Goal: Transaction & Acquisition: Purchase product/service

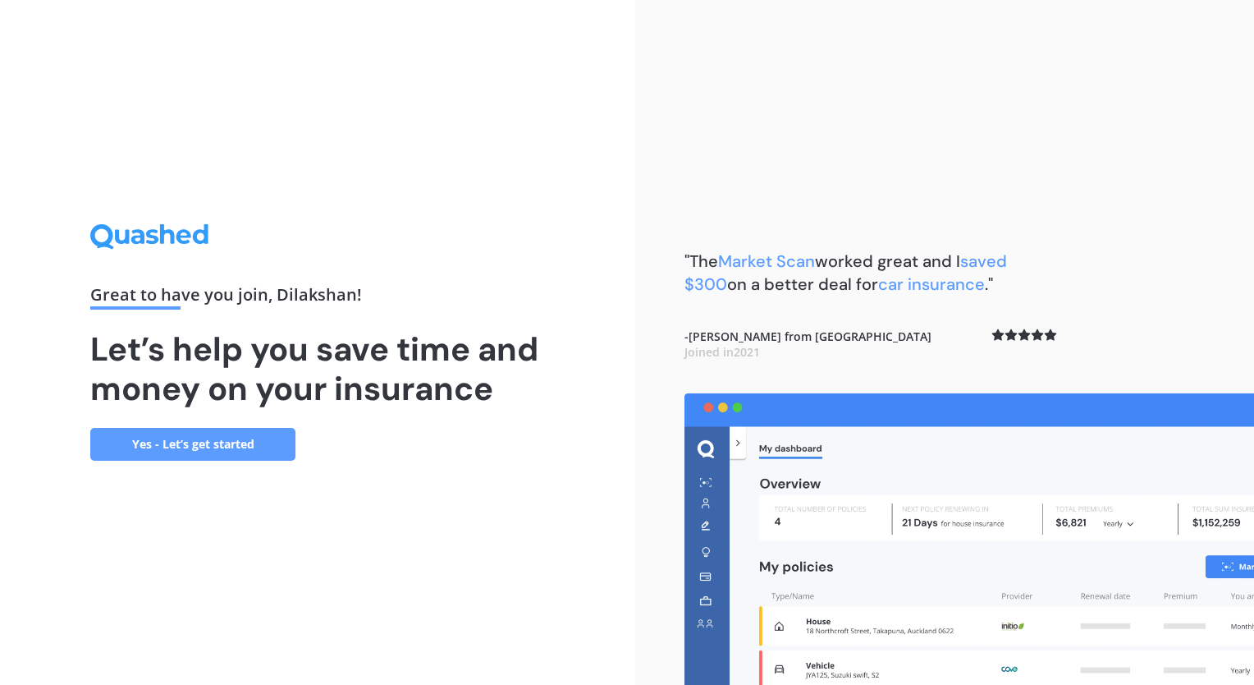
click at [260, 449] on link "Yes - Let’s get started" at bounding box center [192, 444] width 205 height 33
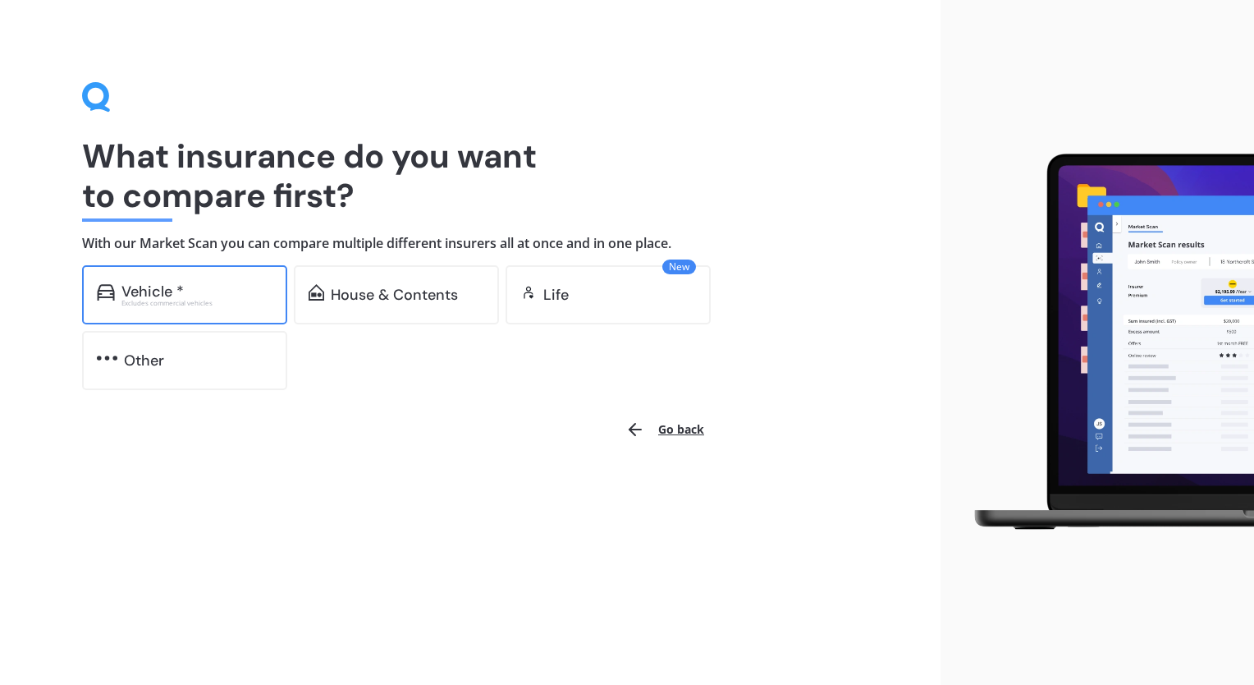
click at [217, 296] on div "Vehicle *" at bounding box center [196, 291] width 151 height 16
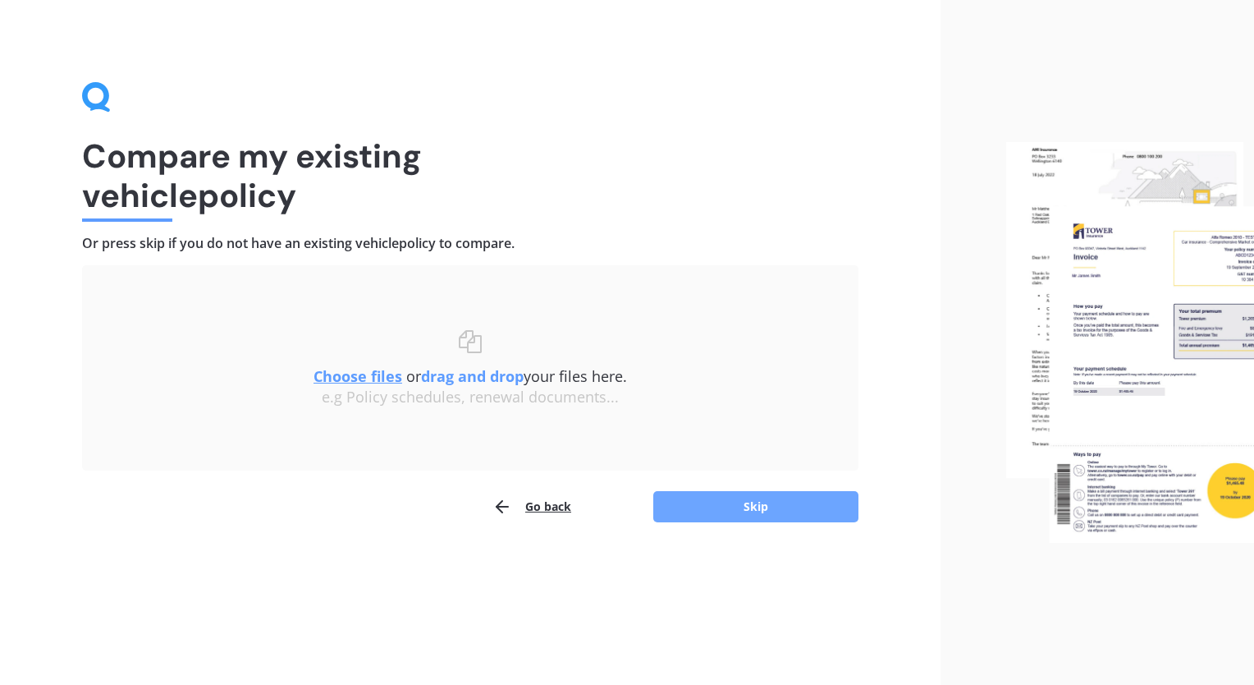
click at [708, 520] on button "Skip" at bounding box center [755, 506] width 205 height 31
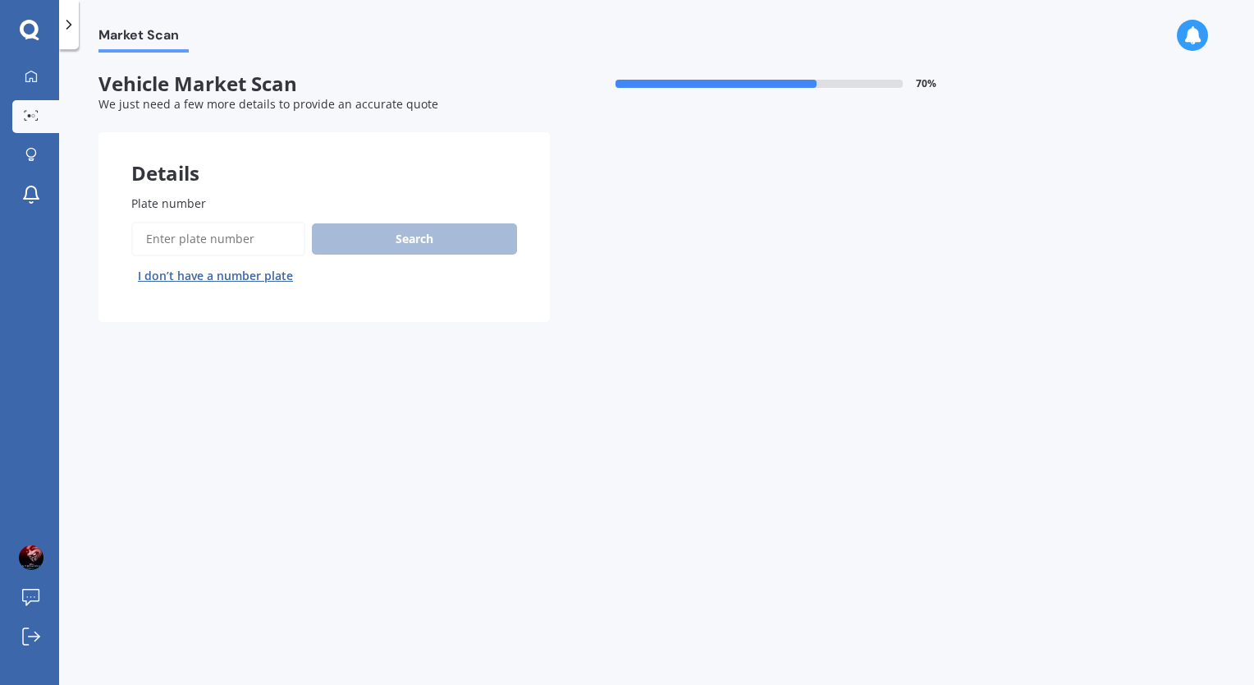
click at [266, 236] on input "Plate number" at bounding box center [218, 239] width 174 height 34
type input "QKP264"
click at [345, 233] on button "Search" at bounding box center [414, 238] width 205 height 31
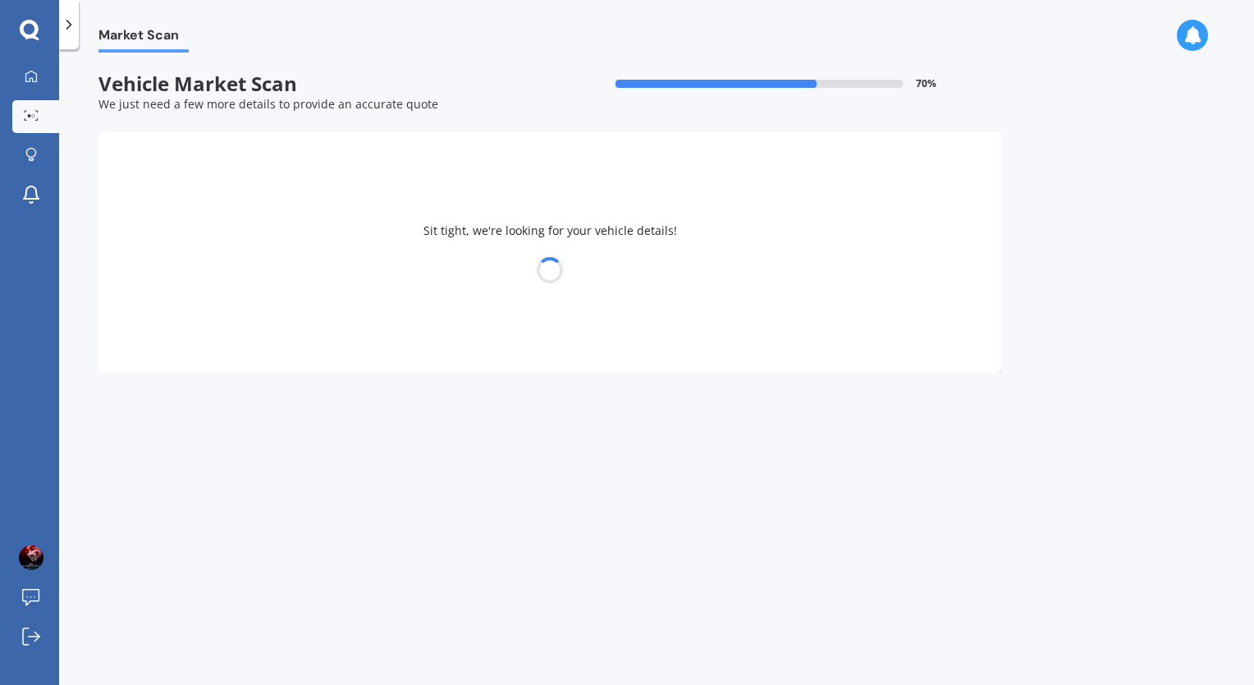
select select "TOYOTA"
select select "AQUA"
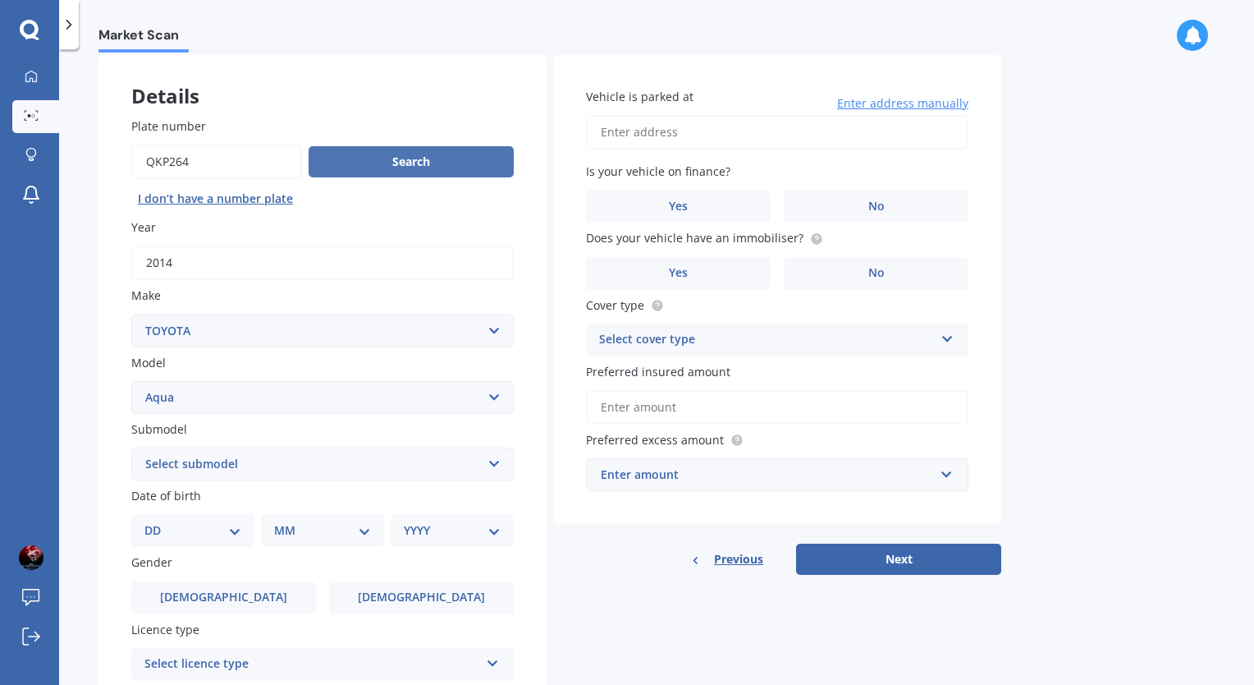
scroll to position [164, 0]
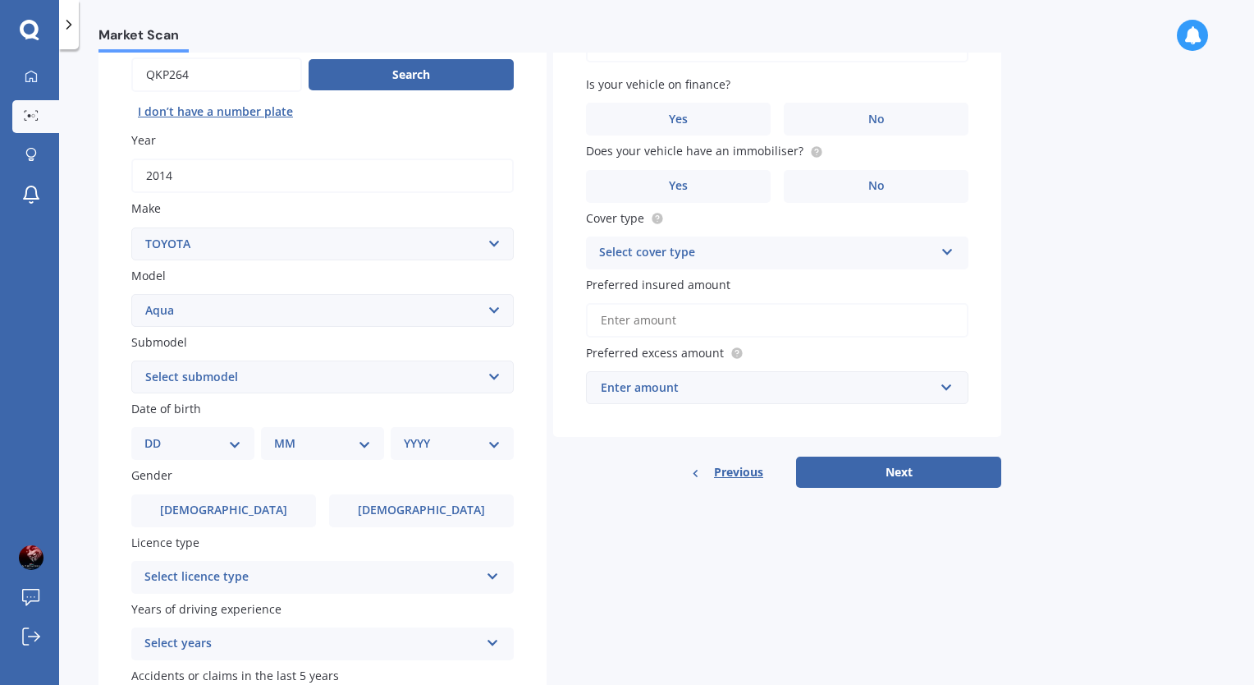
click at [389, 369] on select "Select submodel (All Other) Hatchback Hybrid" at bounding box center [322, 376] width 382 height 33
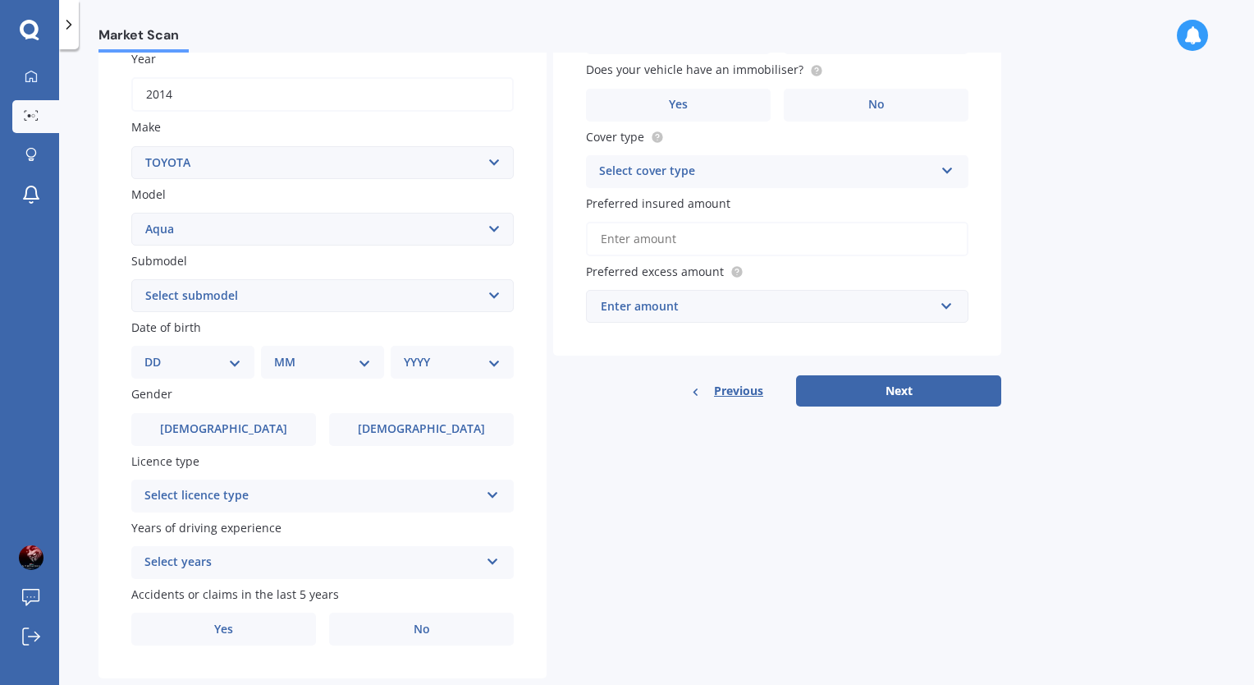
scroll to position [246, 0]
click at [226, 365] on select "DD 01 02 03 04 05 06 07 08 09 10 11 12 13 14 15 16 17 18 19 20 21 22 23 24 25 2…" at bounding box center [192, 361] width 97 height 18
select select "07"
click at [158, 352] on select "DD 01 02 03 04 05 06 07 08 09 10 11 12 13 14 15 16 17 18 19 20 21 22 23 24 25 2…" at bounding box center [192, 361] width 97 height 18
click at [327, 364] on select "MM 01 02 03 04 05 06 07 08 09 10 11 12" at bounding box center [326, 361] width 90 height 18
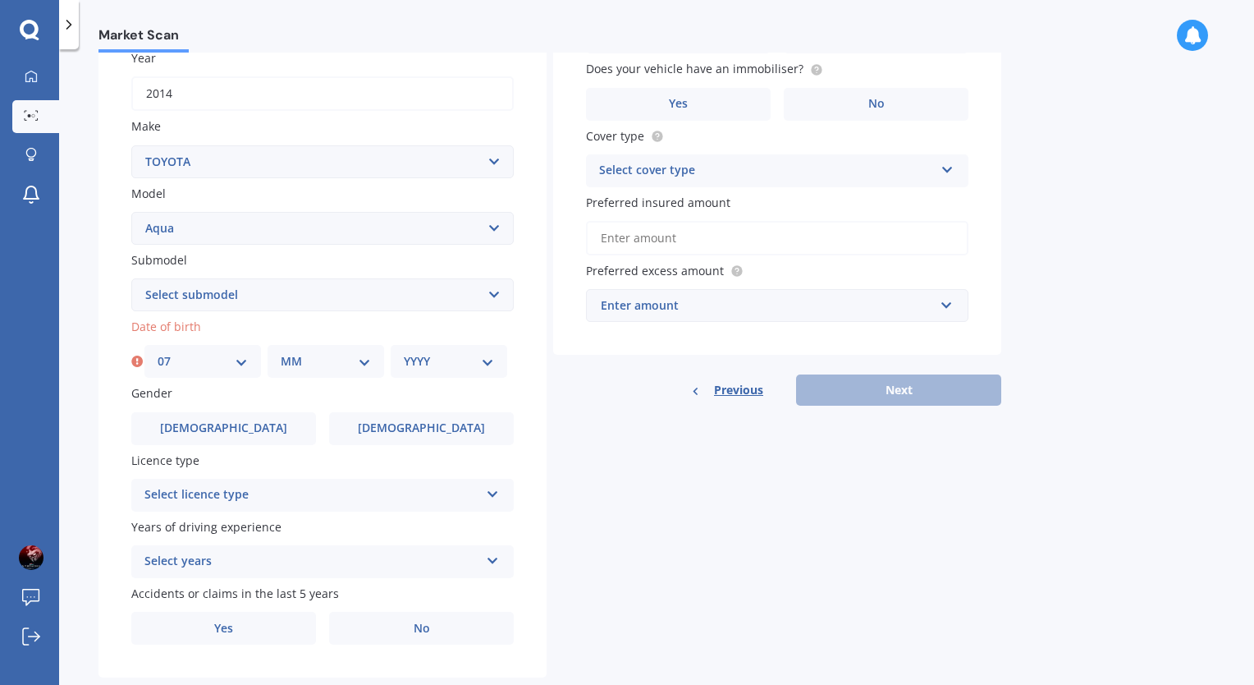
select select "10"
click at [281, 352] on select "MM 01 02 03 04 05 06 07 08 09 10 11 12" at bounding box center [326, 361] width 90 height 18
click at [440, 364] on select "YYYY 2025 2024 2023 2022 2021 2020 2019 2018 2017 2016 2015 2014 2013 2012 2011…" at bounding box center [449, 361] width 90 height 18
select select "1996"
click at [404, 352] on select "YYYY 2025 2024 2023 2022 2021 2020 2019 2018 2017 2016 2015 2014 2013 2012 2011…" at bounding box center [449, 361] width 90 height 18
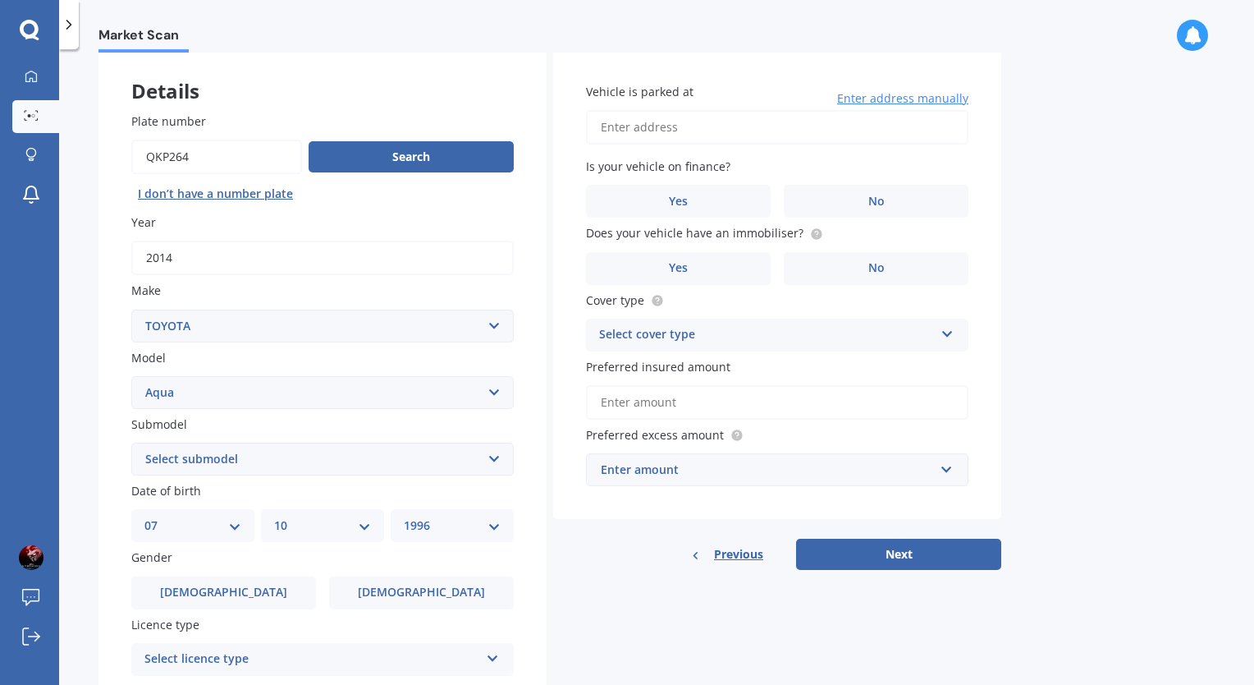
scroll to position [164, 0]
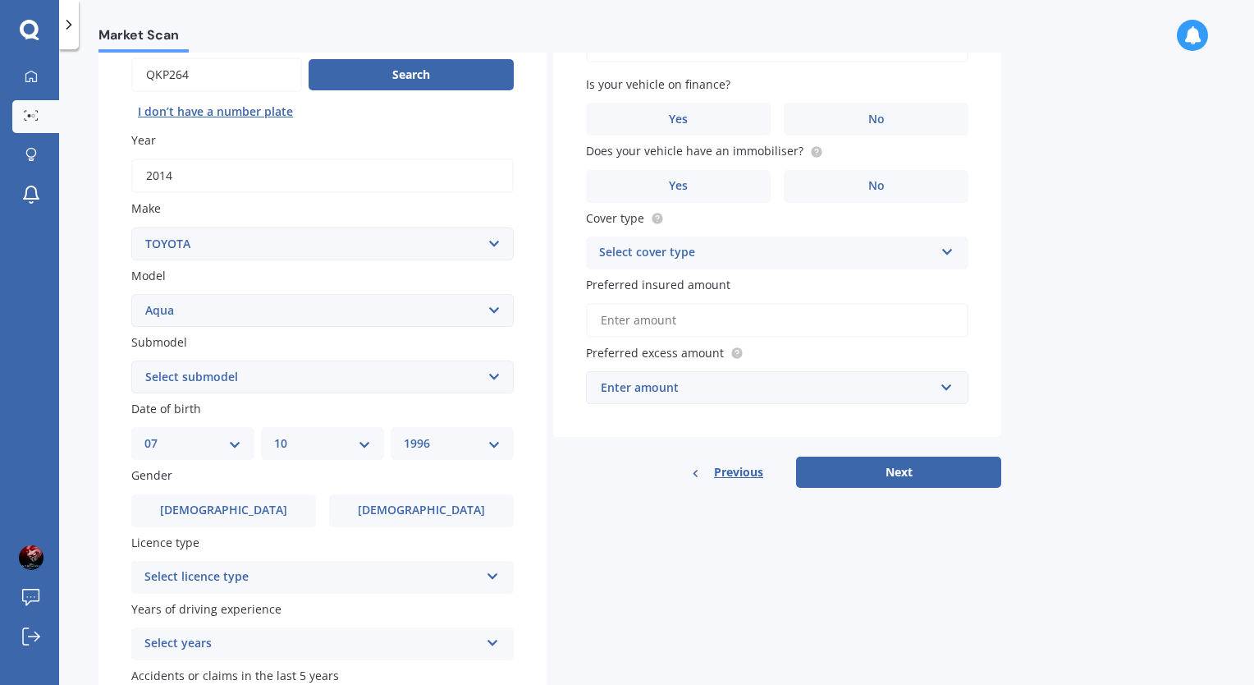
click at [413, 377] on select "Select submodel (All Other) Hatchback Hybrid" at bounding box center [322, 376] width 382 height 33
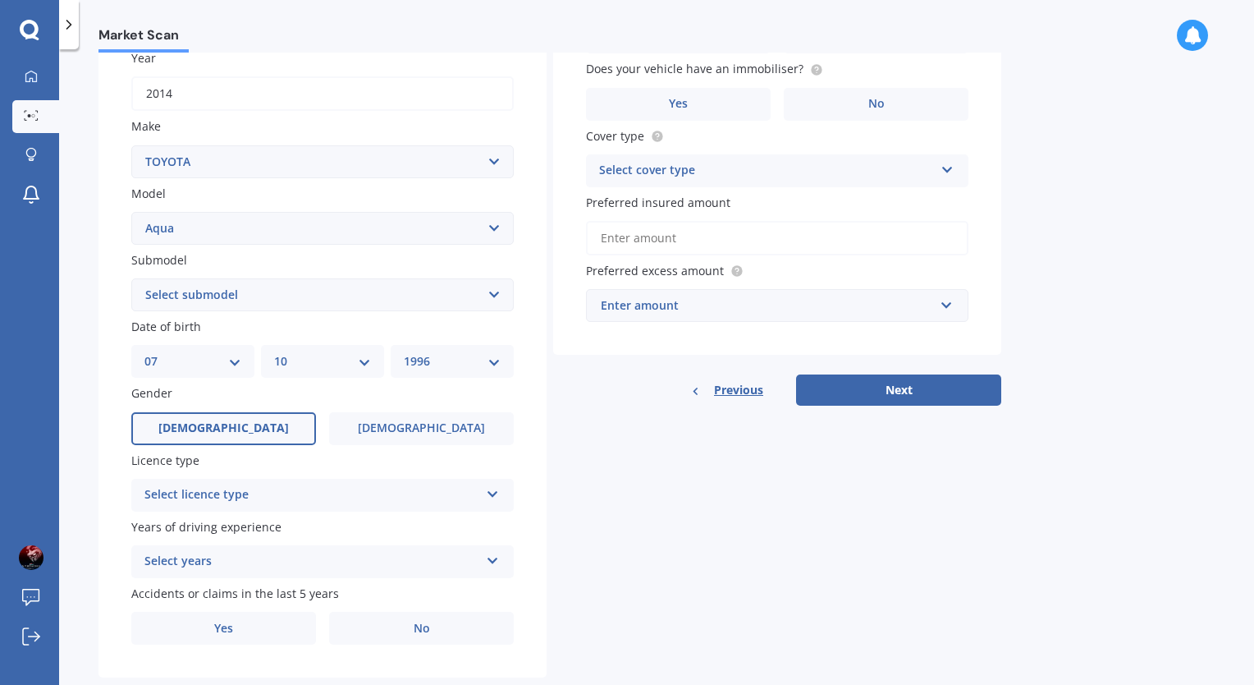
click at [271, 444] on label "Male" at bounding box center [223, 428] width 185 height 33
click at [0, 0] on input "Male" at bounding box center [0, 0] width 0 height 0
click at [338, 497] on div "Select licence type" at bounding box center [311, 495] width 335 height 20
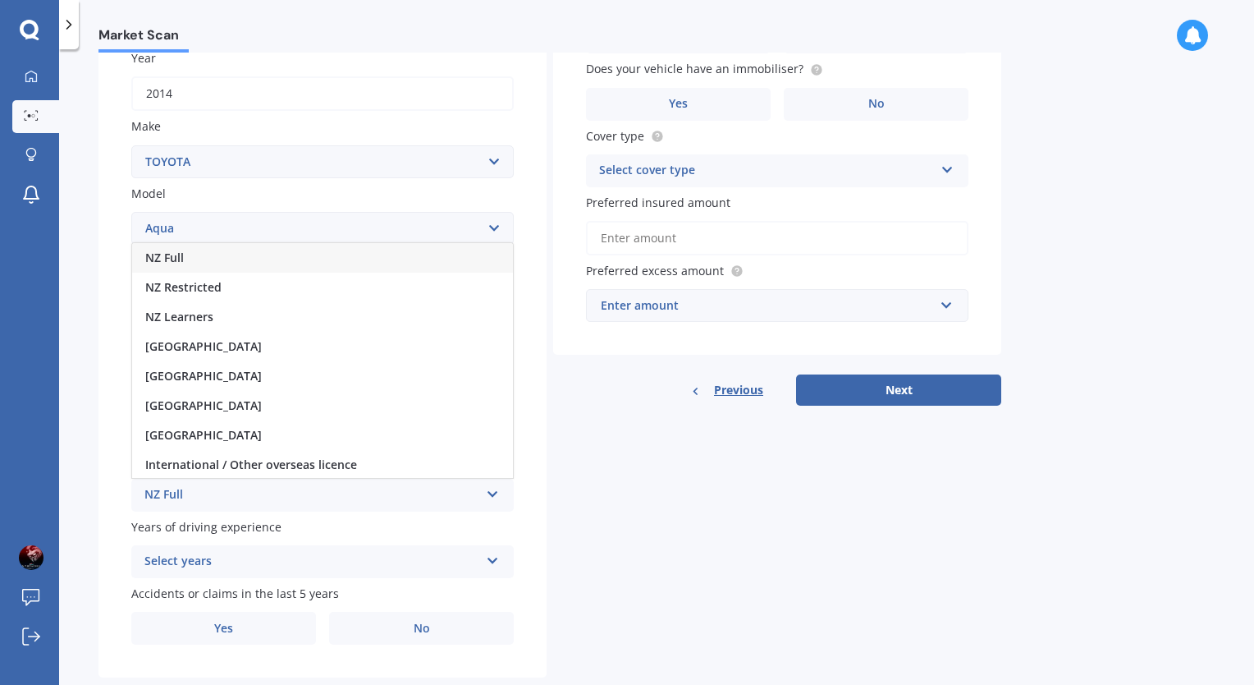
click at [232, 266] on div "NZ Full" at bounding box center [322, 258] width 381 height 30
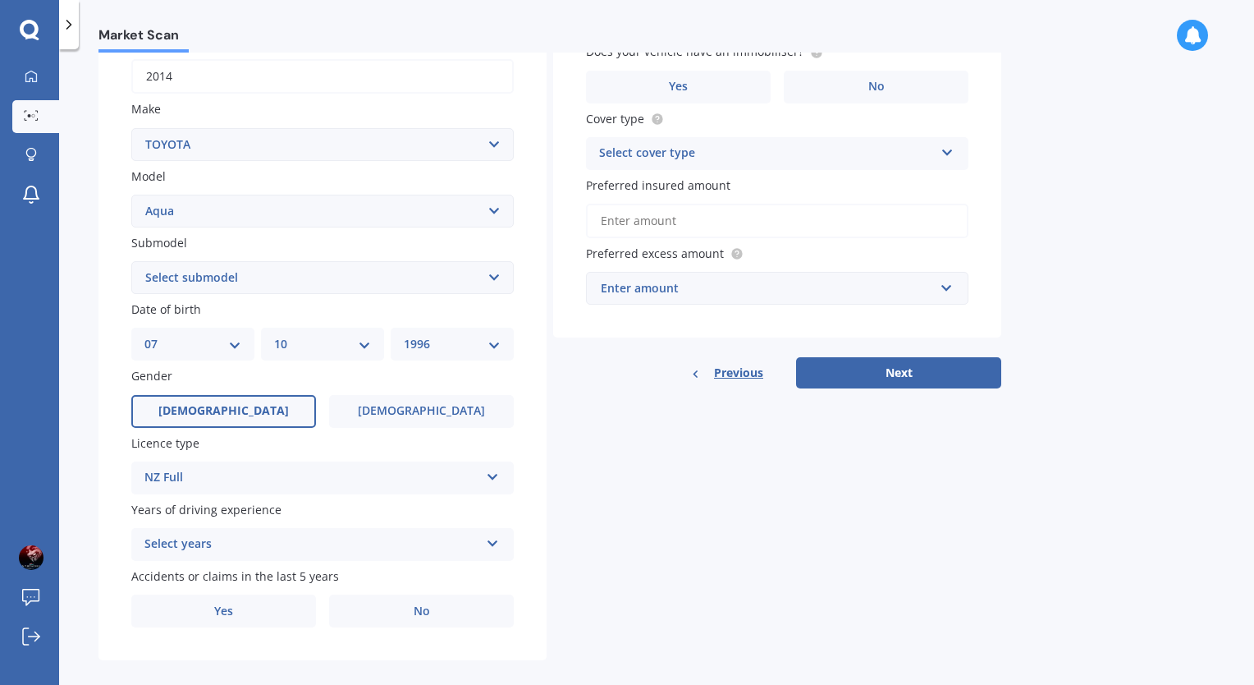
scroll to position [282, 0]
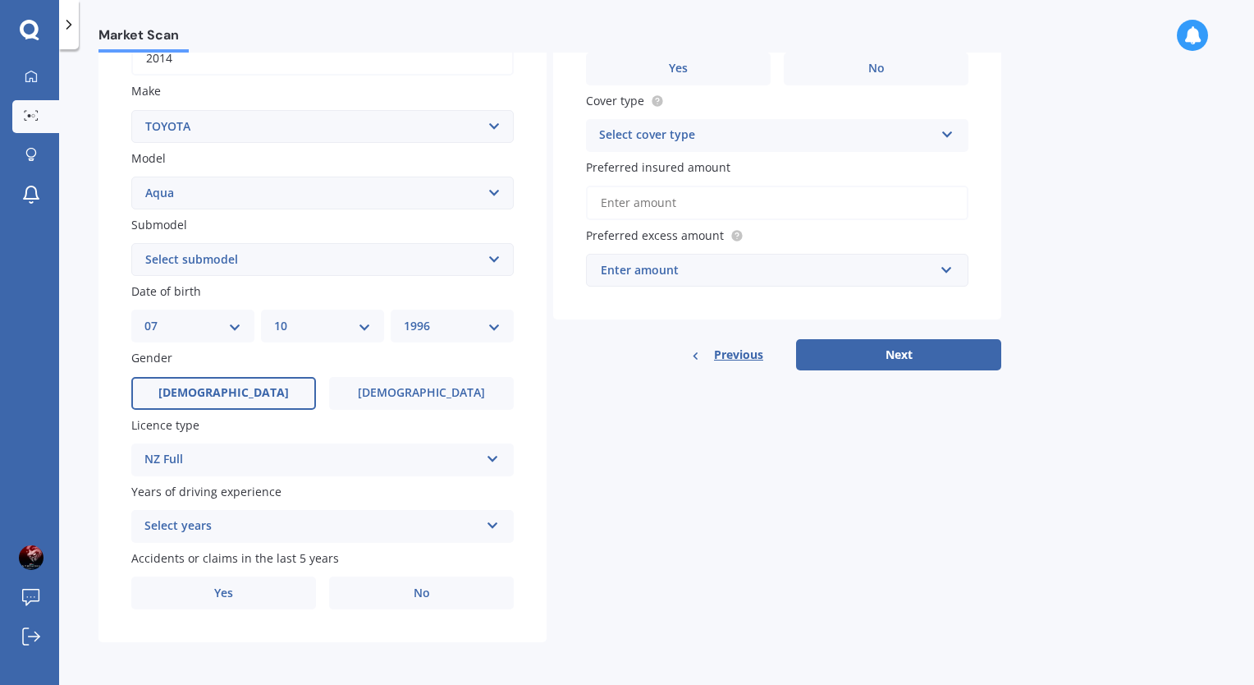
click at [332, 523] on div "Select years" at bounding box center [311, 526] width 335 height 20
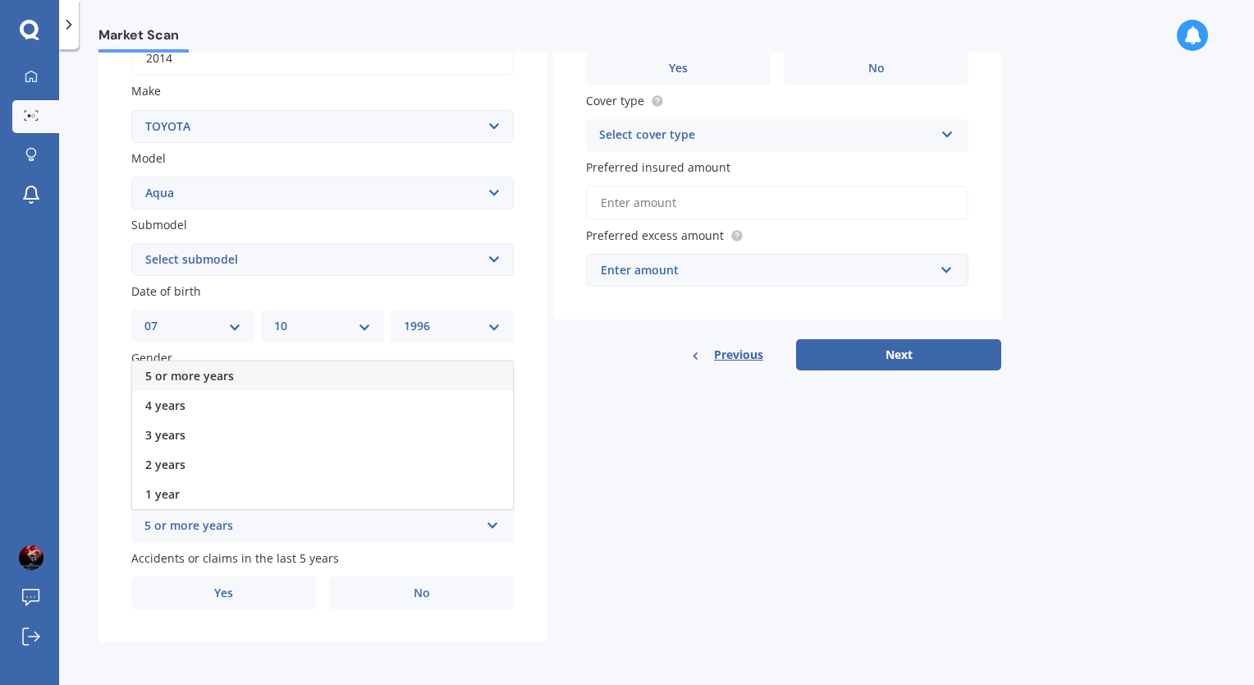
click at [262, 378] on div "5 or more years" at bounding box center [322, 376] width 381 height 30
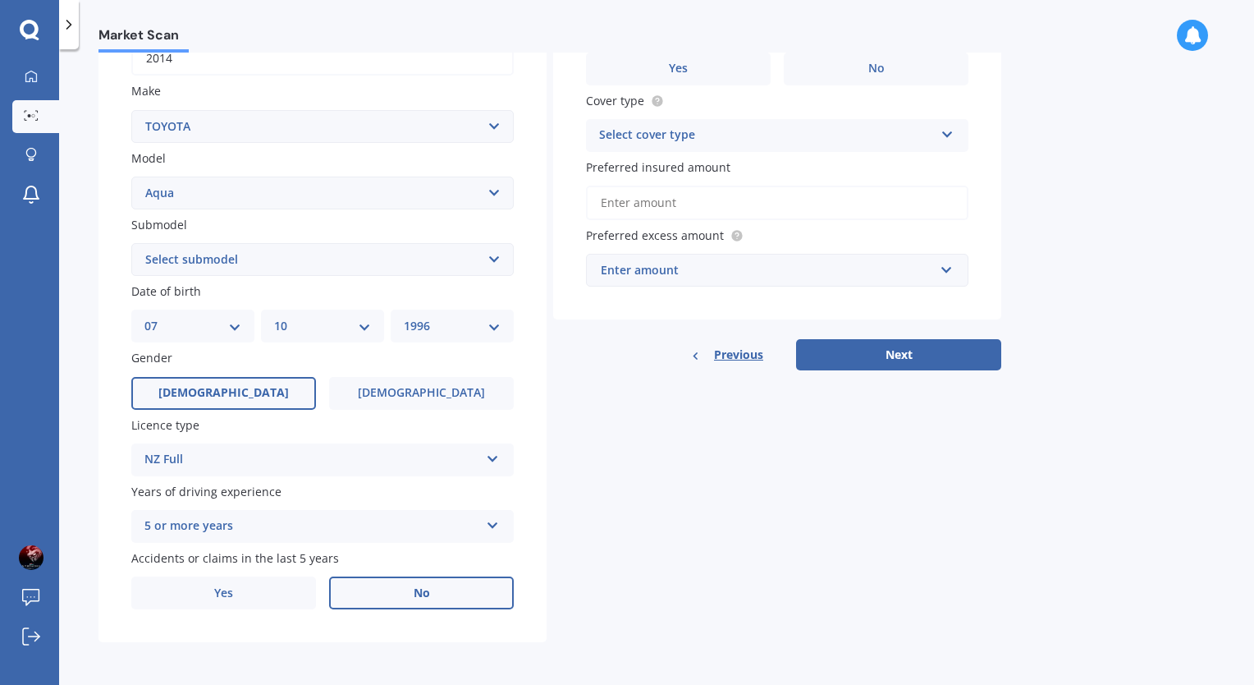
click at [378, 588] on label "No" at bounding box center [421, 592] width 185 height 33
click at [0, 0] on input "No" at bounding box center [0, 0] width 0 height 0
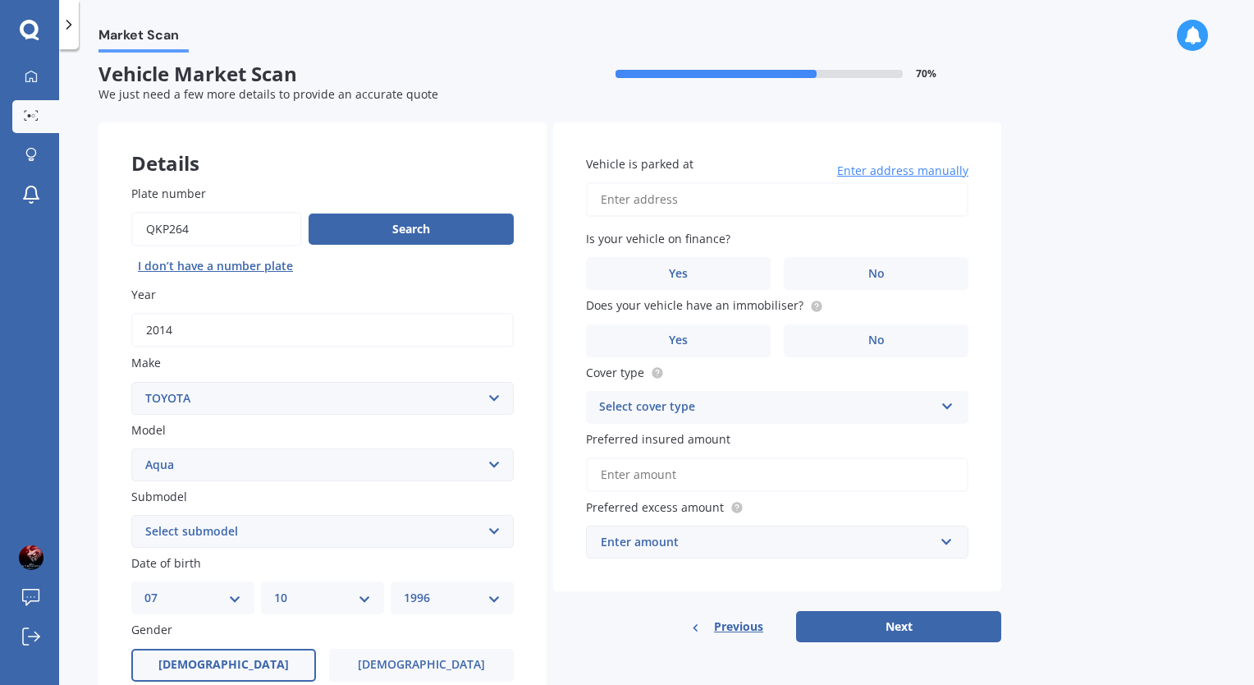
scroll to position [0, 0]
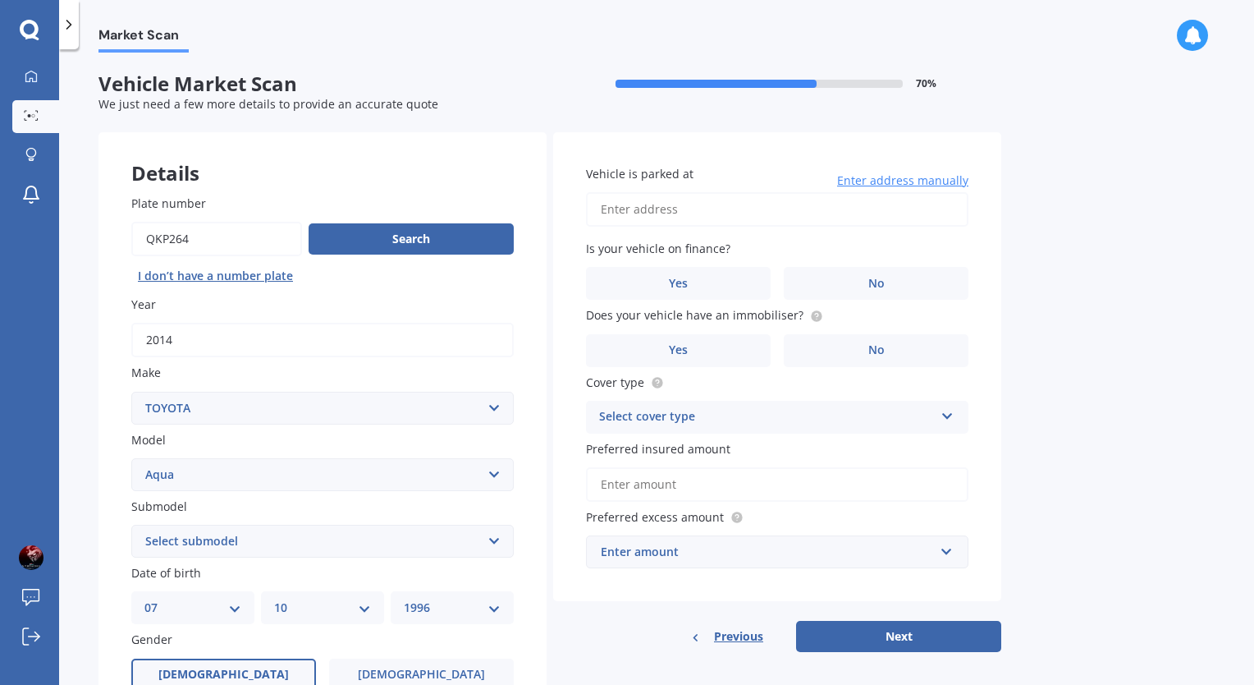
click at [822, 213] on input "Vehicle is parked at" at bounding box center [777, 209] width 382 height 34
type input "Room 2B, 446 Albany Highway, Albany, Auckland 0632"
click at [828, 286] on label "No" at bounding box center [876, 283] width 185 height 33
click at [0, 0] on input "No" at bounding box center [0, 0] width 0 height 0
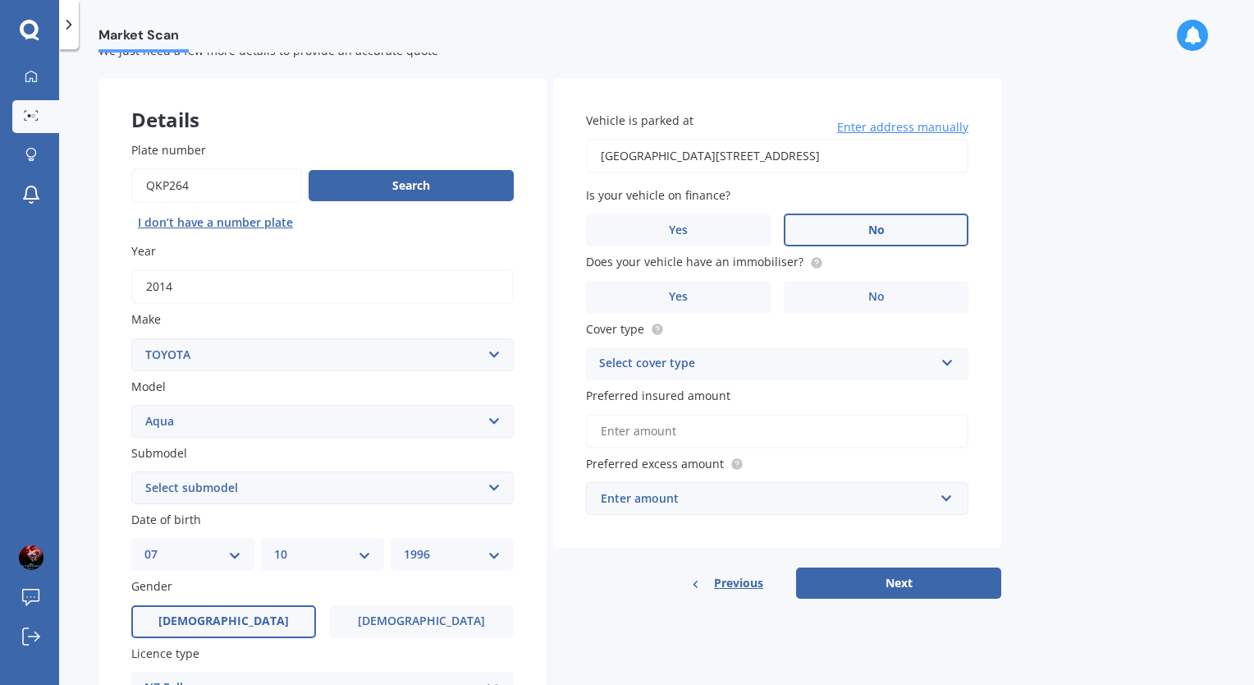
scroll to position [82, 0]
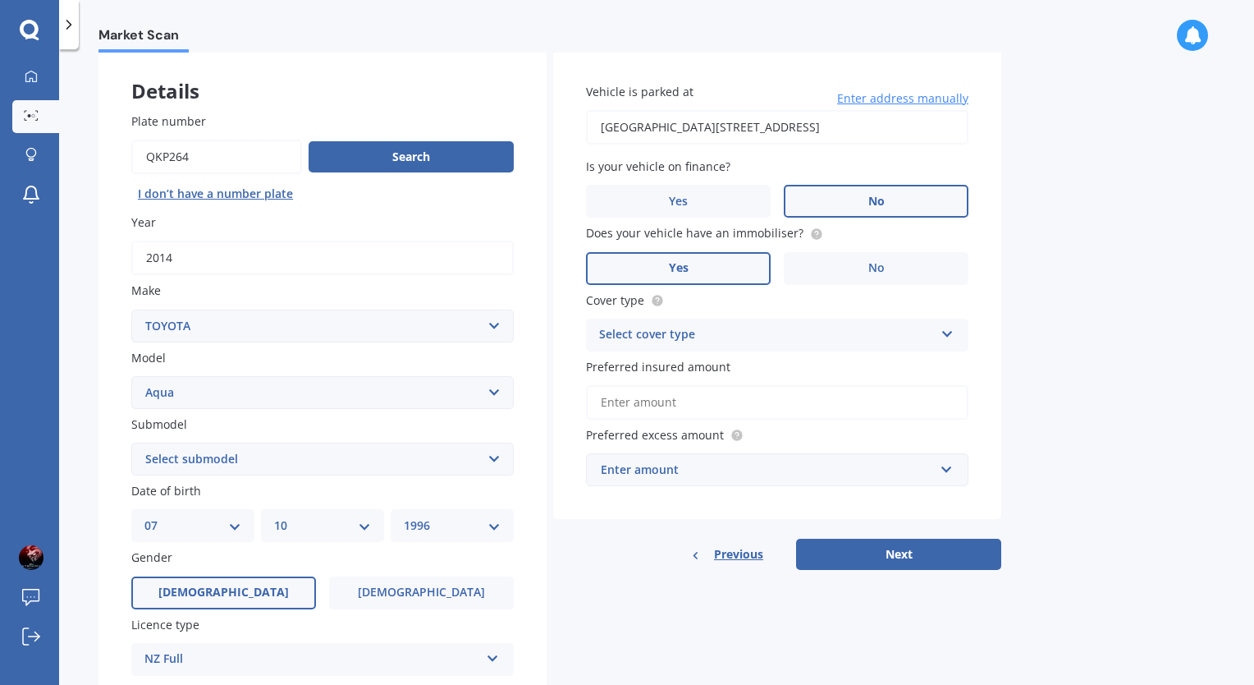
click at [688, 265] on span "Yes" at bounding box center [679, 268] width 20 height 14
click at [0, 0] on input "Yes" at bounding box center [0, 0] width 0 height 0
click at [712, 333] on div "Select cover type" at bounding box center [766, 335] width 335 height 20
click at [712, 361] on div "Comprehensive" at bounding box center [777, 367] width 381 height 30
click at [721, 388] on input "Preferred insured amount" at bounding box center [777, 402] width 382 height 34
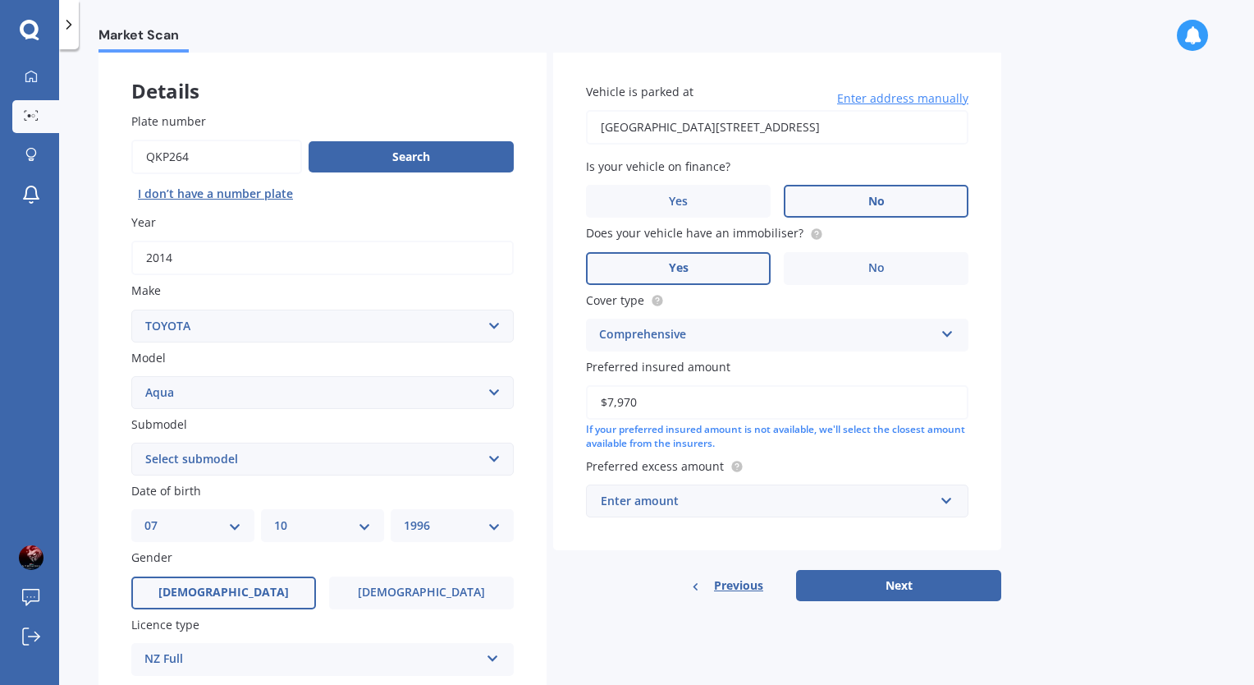
type input "$7,970"
click at [811, 507] on div "Enter amount" at bounding box center [767, 501] width 333 height 18
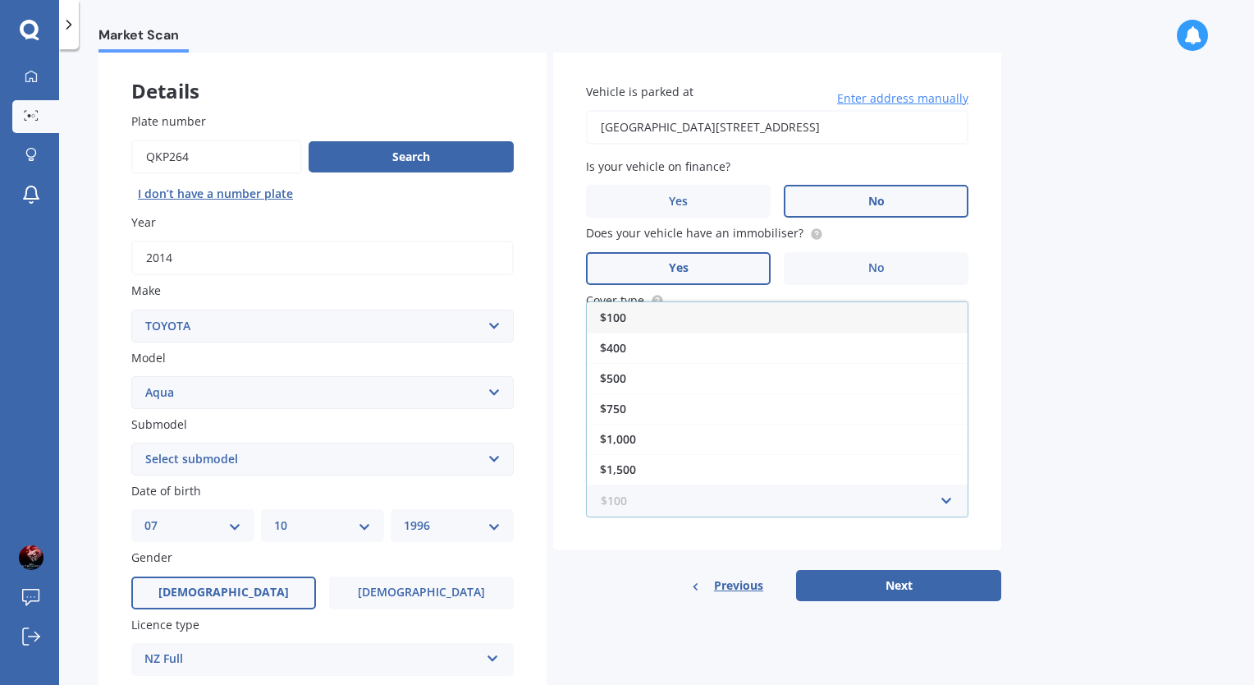
click at [811, 507] on input "text" at bounding box center [772, 500] width 368 height 31
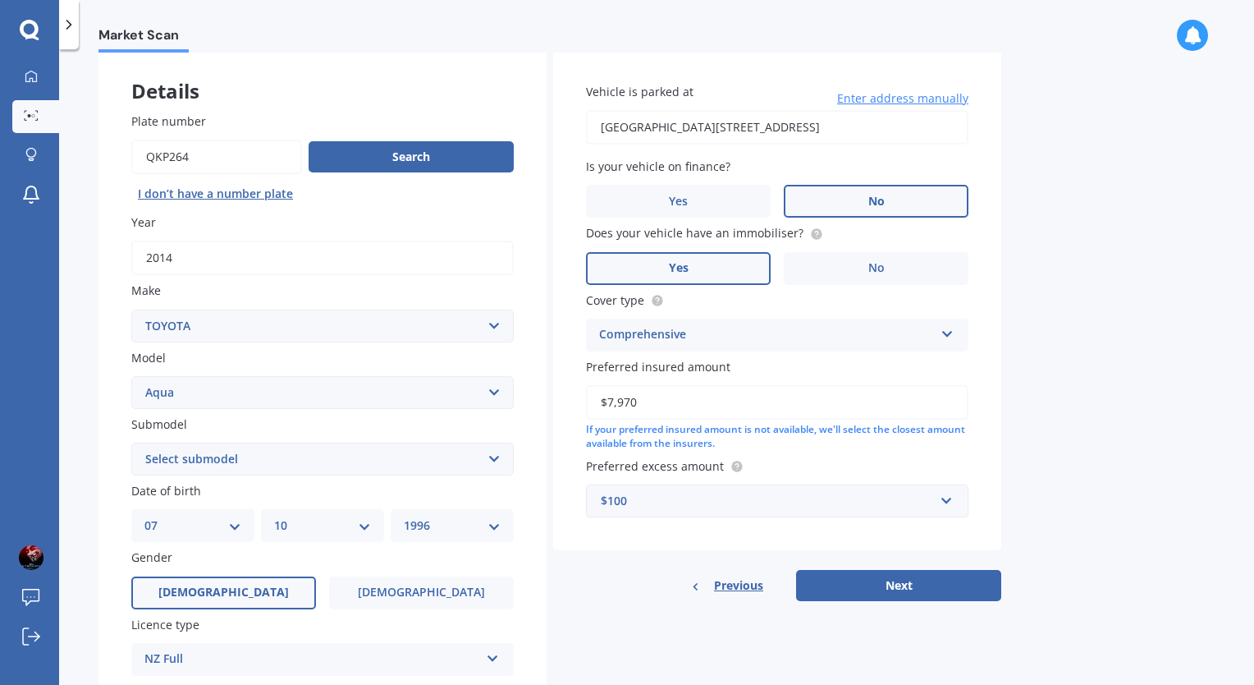
click at [1089, 520] on div "Market Scan Vehicle Market Scan 70 % We just need a few more details to provide…" at bounding box center [656, 370] width 1195 height 635
click at [928, 506] on div "$100" at bounding box center [767, 501] width 333 height 18
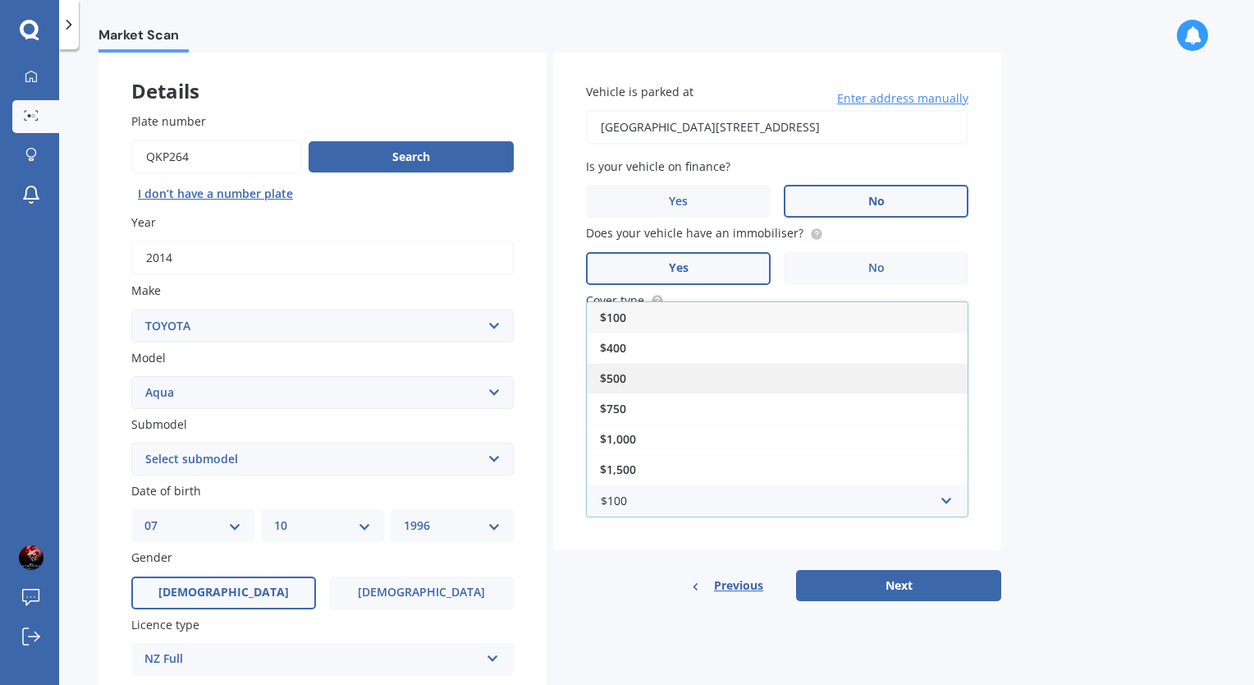
drag, startPoint x: 646, startPoint y: 380, endPoint x: 689, endPoint y: 405, distance: 49.7
click at [646, 381] on div "$500" at bounding box center [777, 378] width 381 height 30
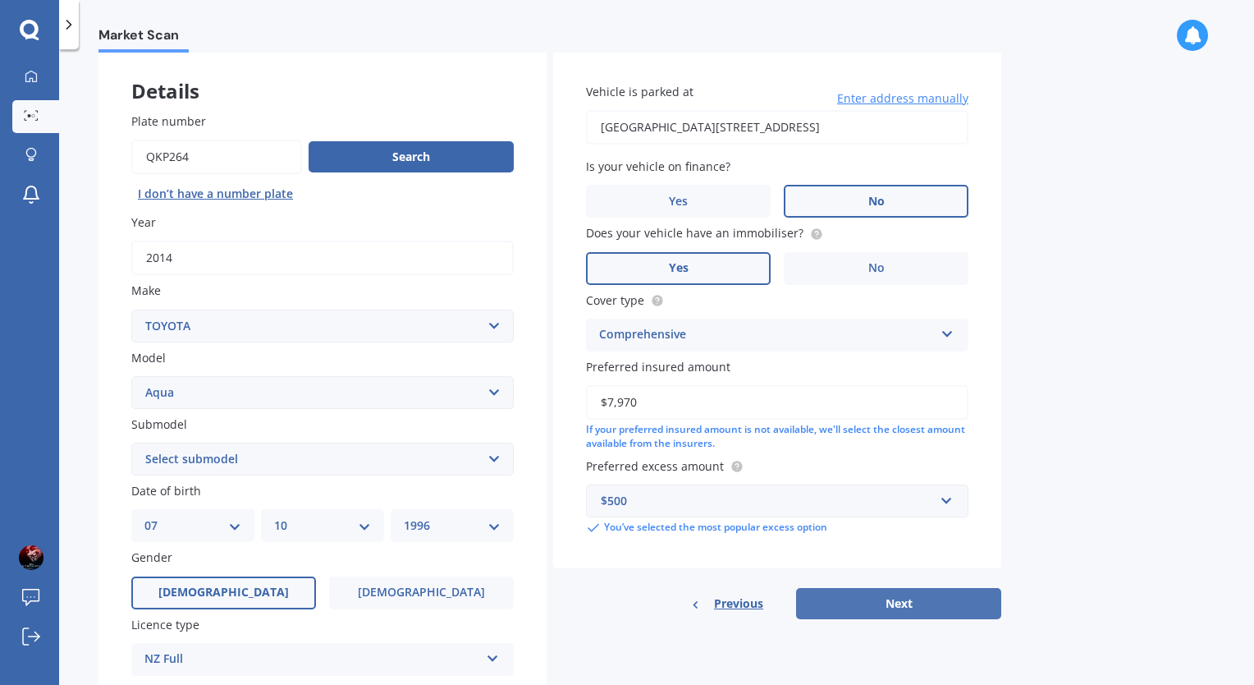
click at [909, 603] on button "Next" at bounding box center [898, 603] width 205 height 31
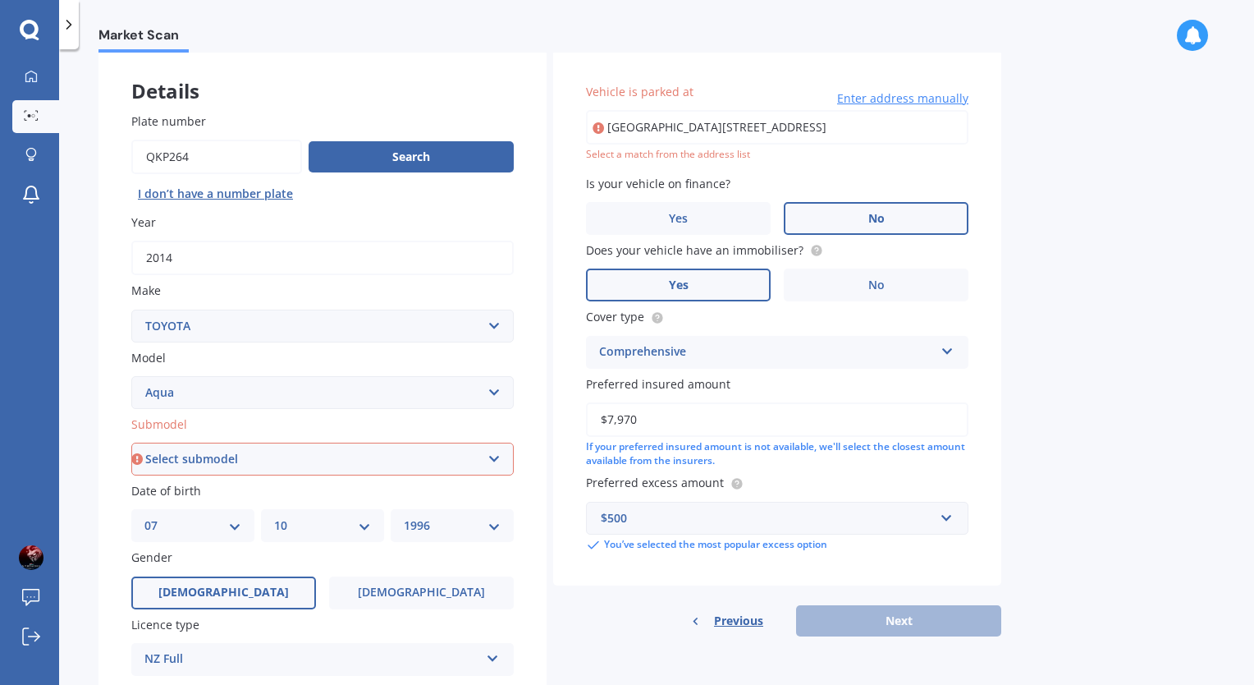
click at [495, 465] on select "Select submodel (All Other) Hatchback Hybrid" at bounding box center [322, 458] width 382 height 33
click at [131, 442] on select "Select submodel (All Other) Hatchback Hybrid" at bounding box center [322, 458] width 382 height 33
click at [465, 471] on select "Select submodel (All Other) Hatchback Hybrid" at bounding box center [322, 458] width 382 height 33
click at [131, 442] on select "Select submodel (All Other) Hatchback Hybrid" at bounding box center [322, 458] width 382 height 33
click at [322, 448] on select "Select submodel (All Other) Hatchback Hybrid" at bounding box center [322, 458] width 382 height 33
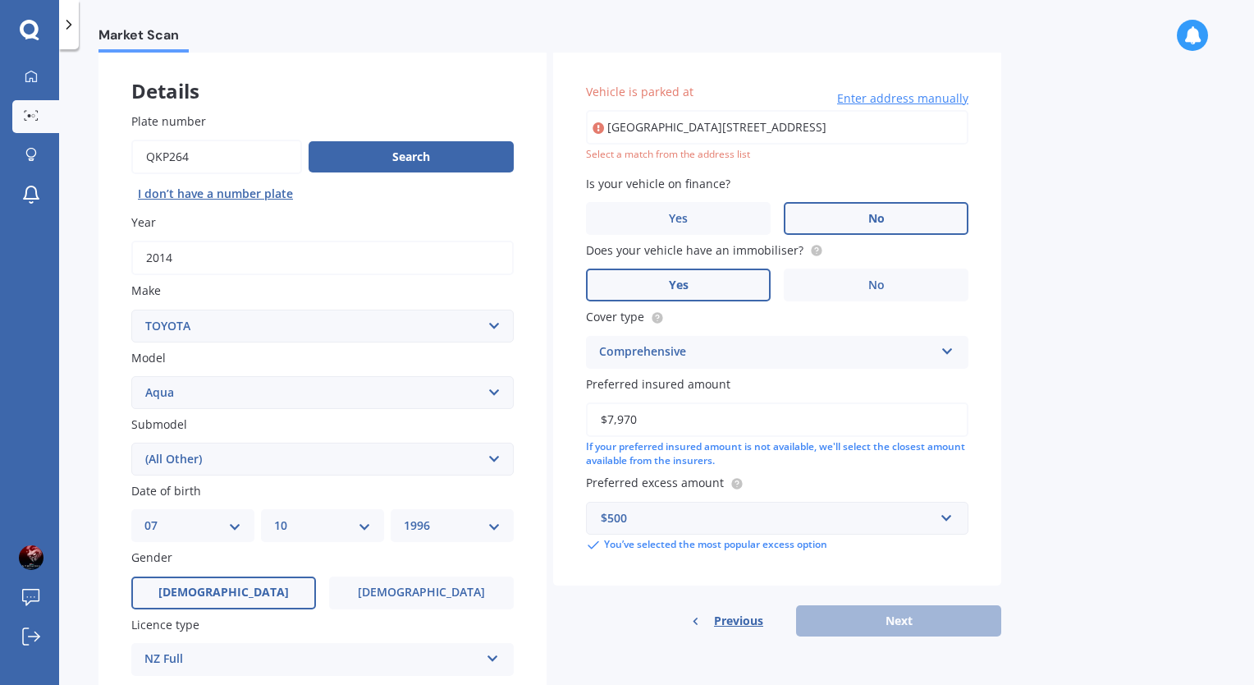
click at [131, 442] on select "Select submodel (All Other) Hatchback Hybrid" at bounding box center [322, 458] width 382 height 33
click at [335, 449] on select "Select submodel (All Other) Hatchback Hybrid" at bounding box center [322, 458] width 382 height 33
select select "HATCHBACK"
click at [131, 442] on select "Select submodel (All Other) Hatchback Hybrid" at bounding box center [322, 458] width 382 height 33
drag, startPoint x: 893, startPoint y: 132, endPoint x: 923, endPoint y: 132, distance: 29.5
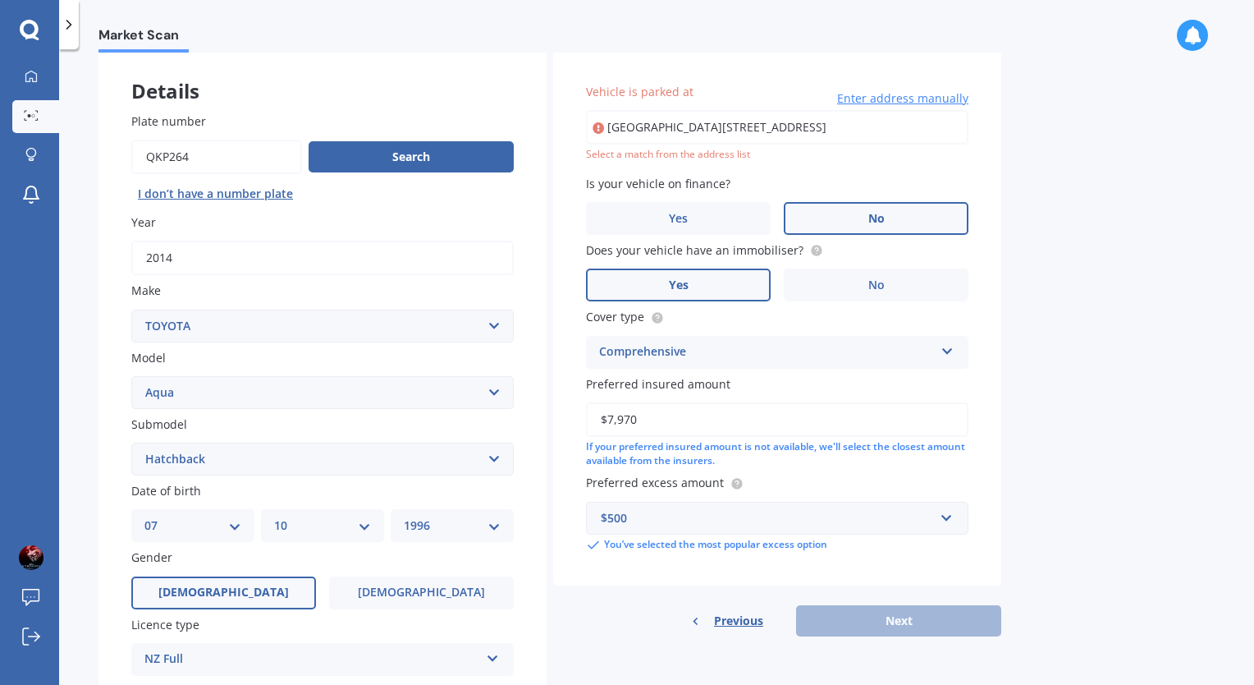
click at [893, 132] on input "Room 2B, 446 Albany Highway, Albany, Auckland 0632" at bounding box center [777, 127] width 382 height 34
drag, startPoint x: 923, startPoint y: 132, endPoint x: 473, endPoint y: 133, distance: 450.6
click at [473, 133] on div "Details Plate number Search I don’t have a number plate Year 2014 Make Select m…" at bounding box center [549, 446] width 903 height 792
type input "446 Albany Highway, Albany, Auckland 0632"
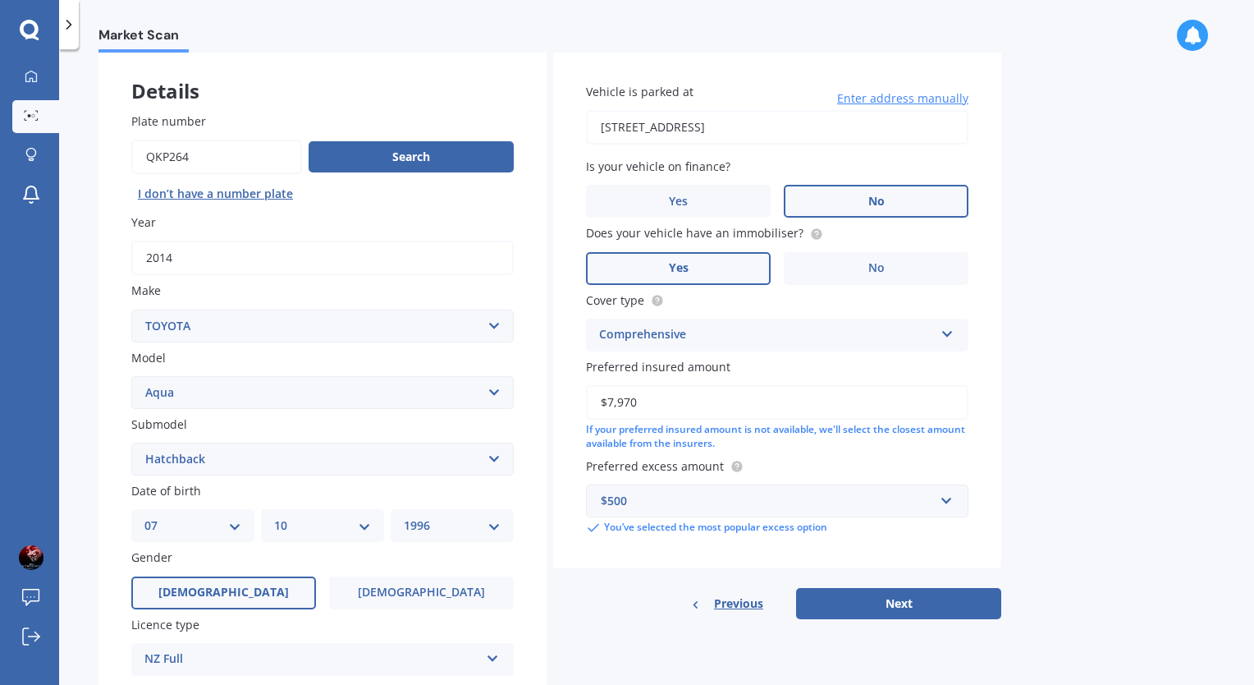
click at [887, 588] on button "Next" at bounding box center [898, 603] width 205 height 31
select select "07"
select select "10"
select select "1996"
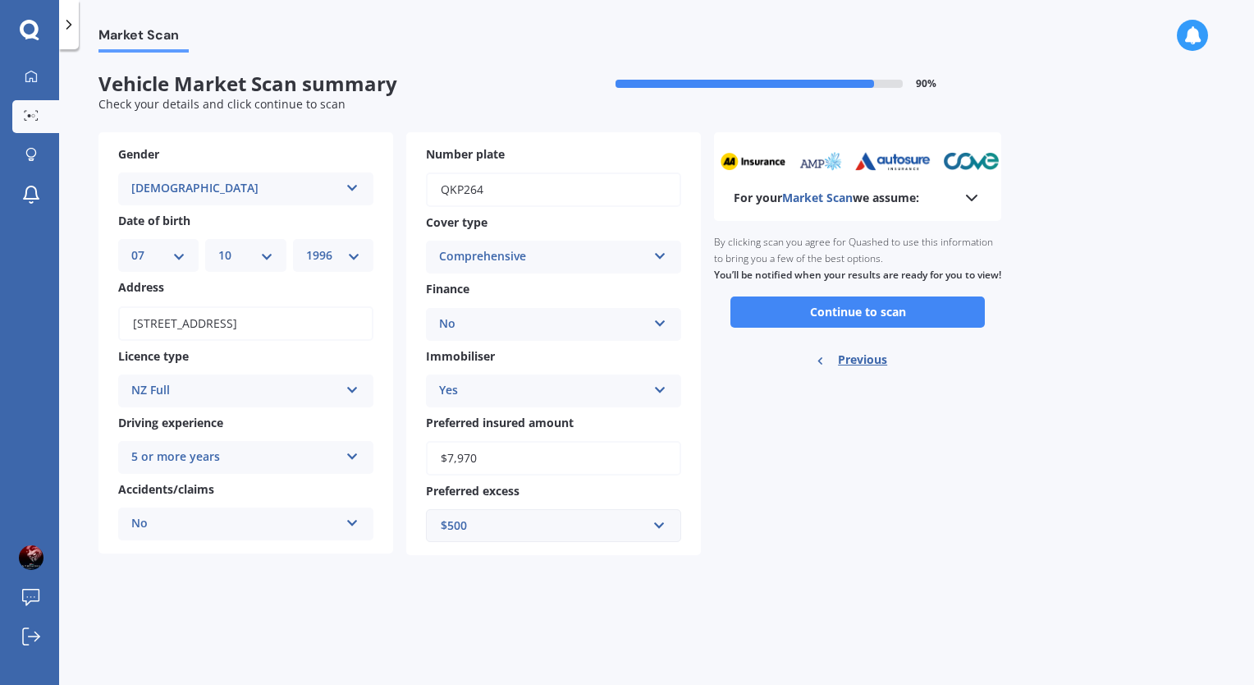
scroll to position [0, 0]
click at [893, 594] on div "Market Scan Vehicle Market Scan summary 90 % Check your details and click conti…" at bounding box center [656, 370] width 1195 height 635
click at [860, 323] on button "Continue to scan" at bounding box center [857, 311] width 254 height 31
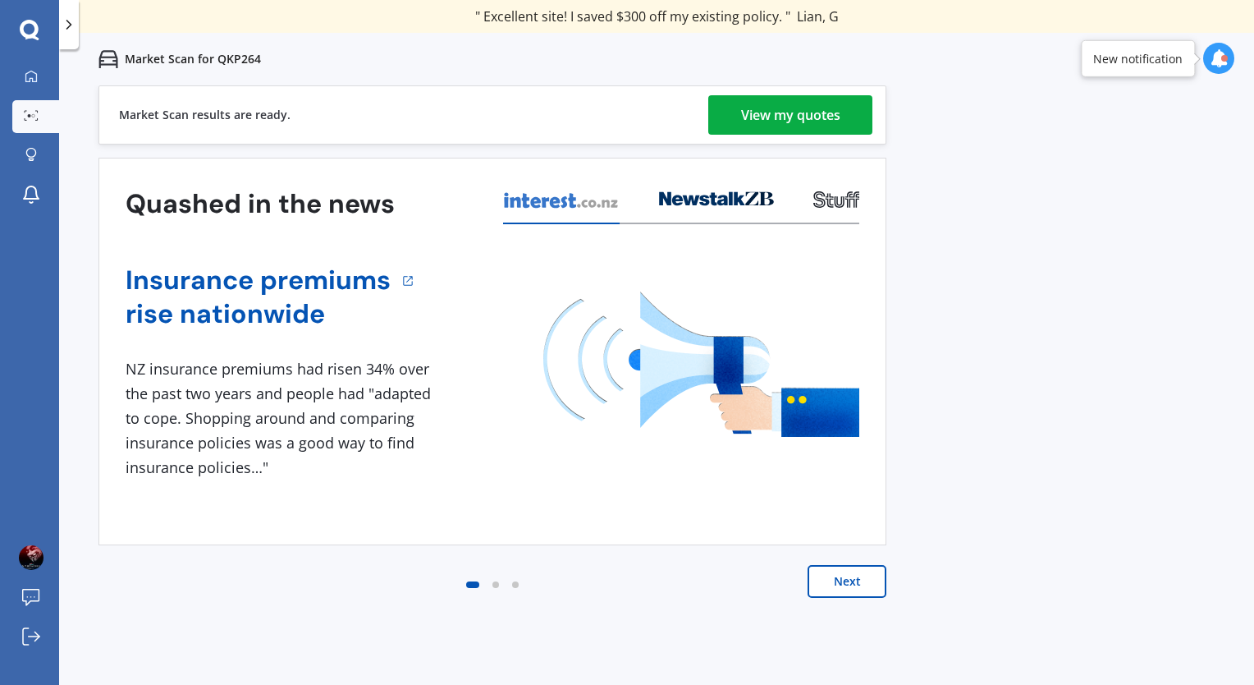
click at [776, 126] on div "View my quotes" at bounding box center [790, 114] width 99 height 39
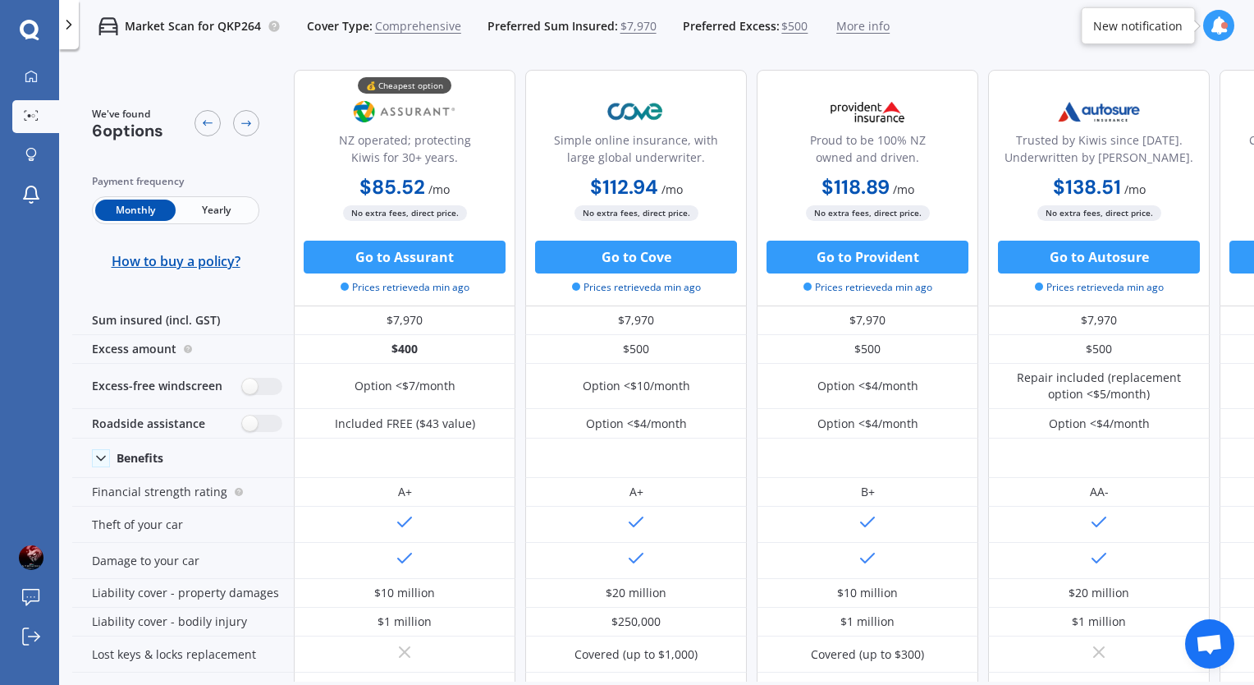
scroll to position [0, 427]
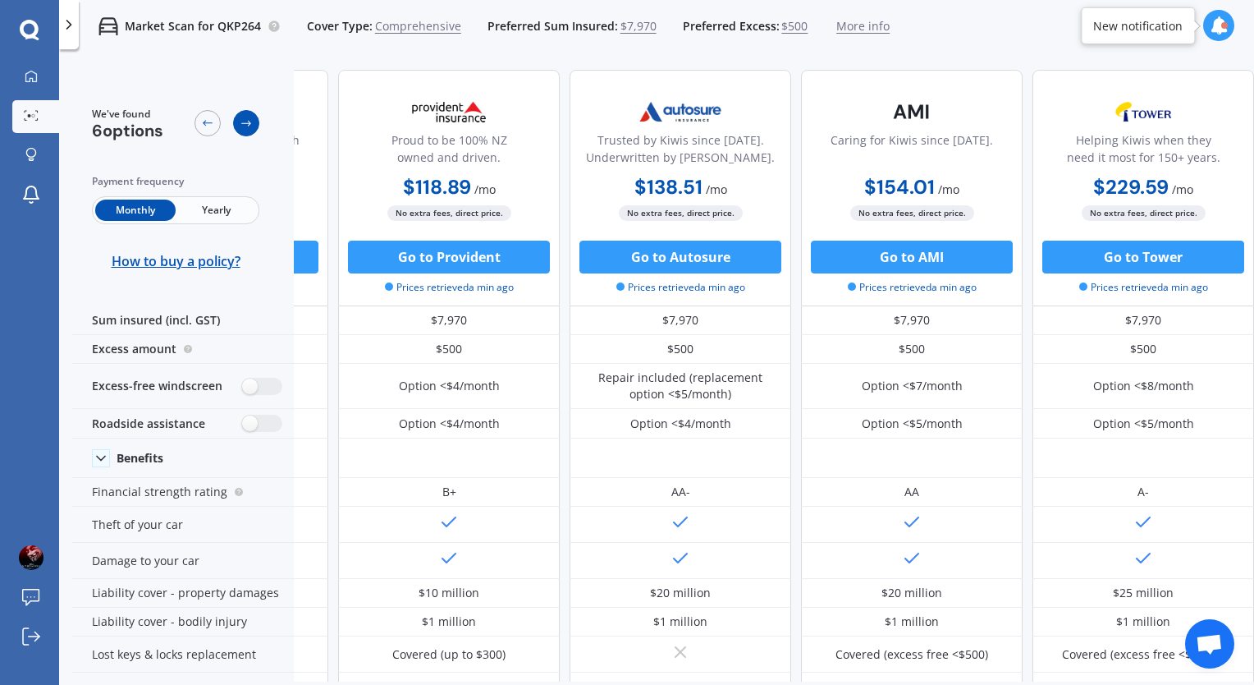
click at [249, 133] on div at bounding box center [246, 123] width 26 height 26
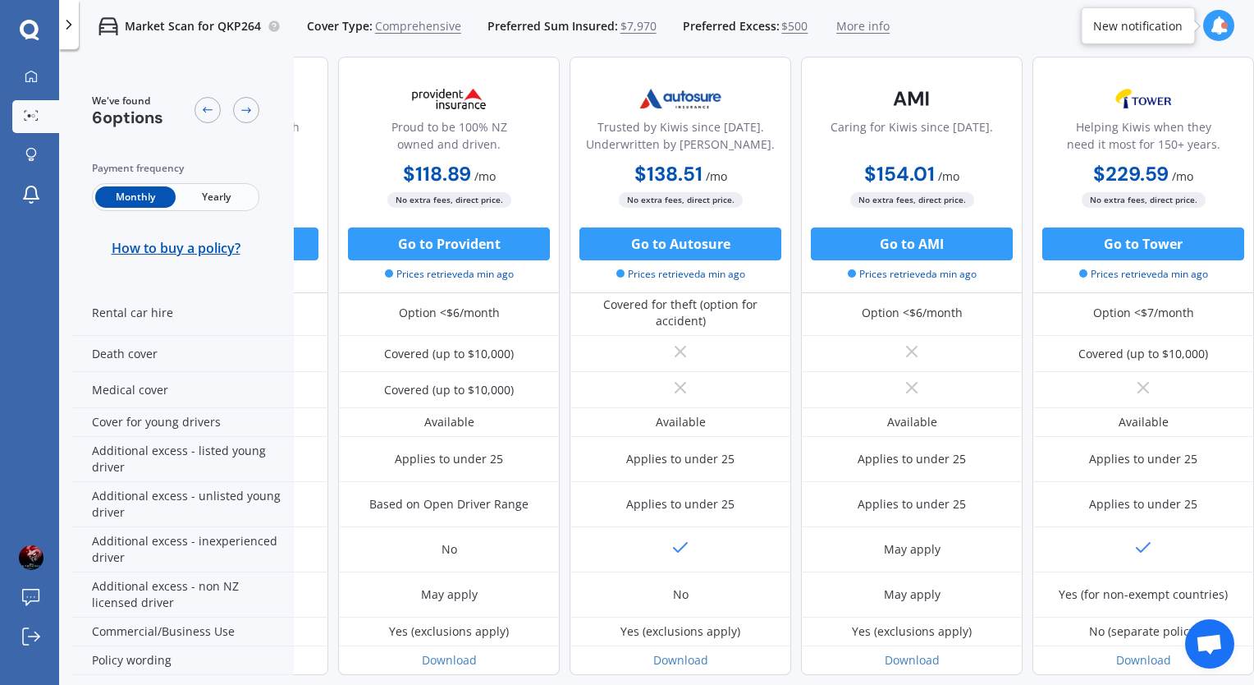
scroll to position [801, 427]
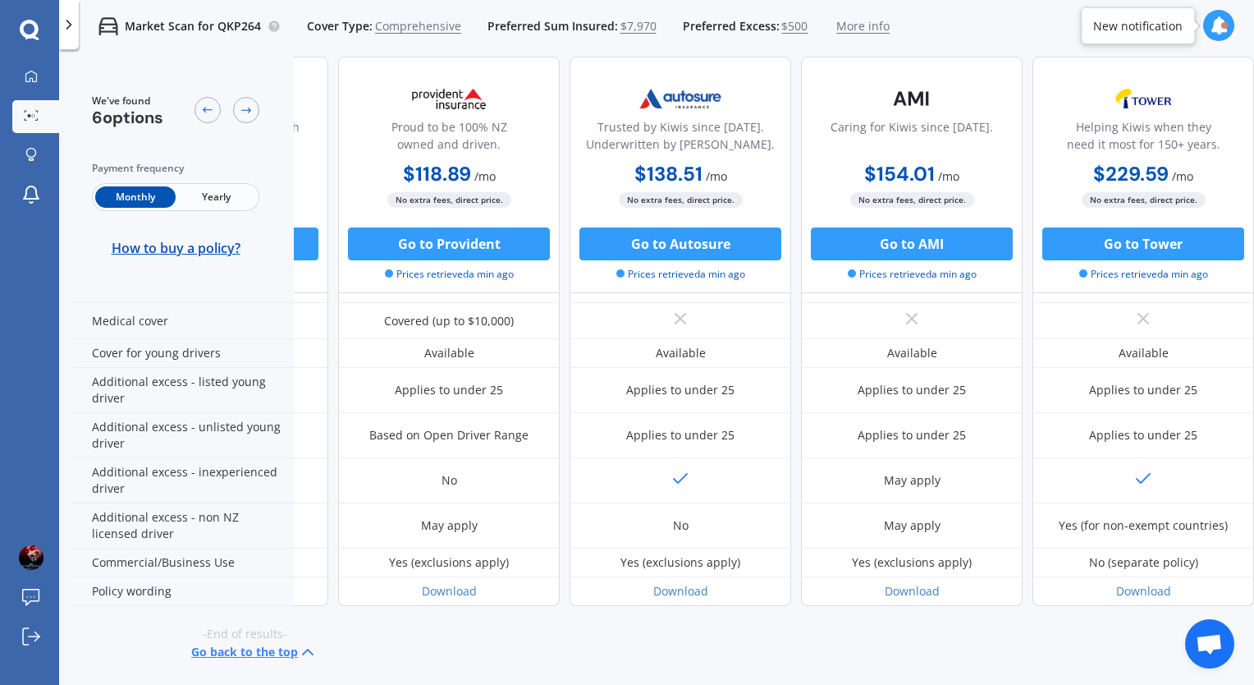
click at [284, 648] on button "Go back to the top" at bounding box center [254, 652] width 126 height 20
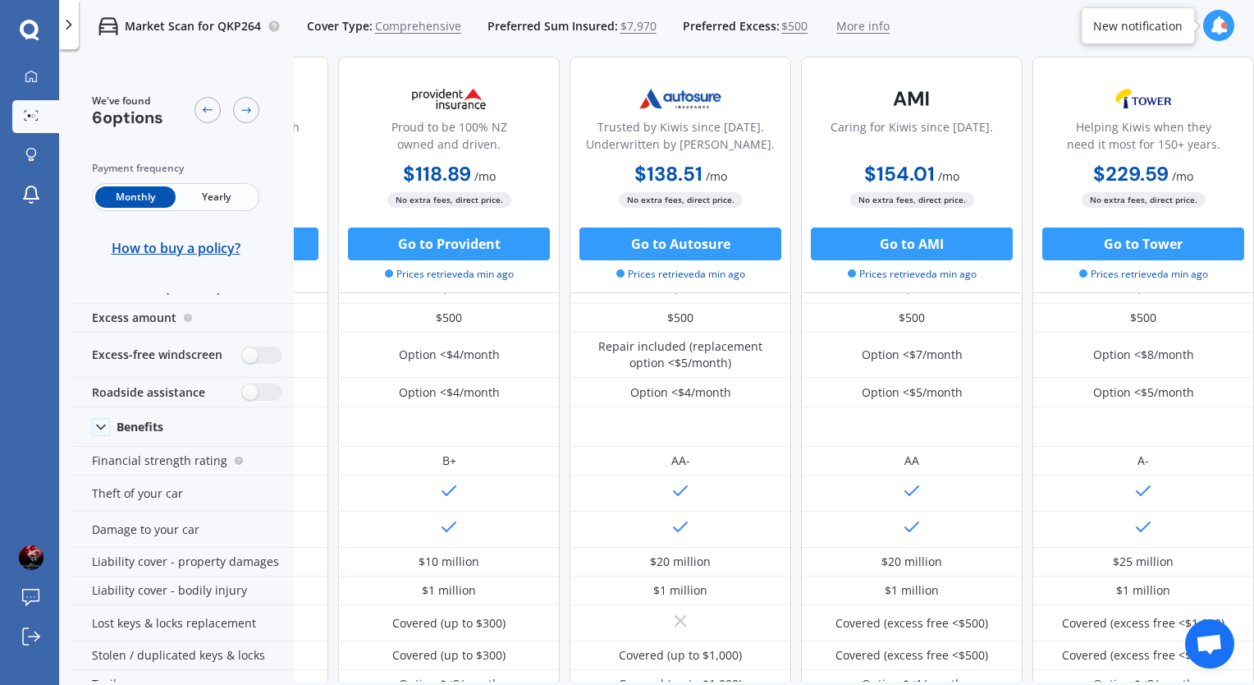
scroll to position [0, 427]
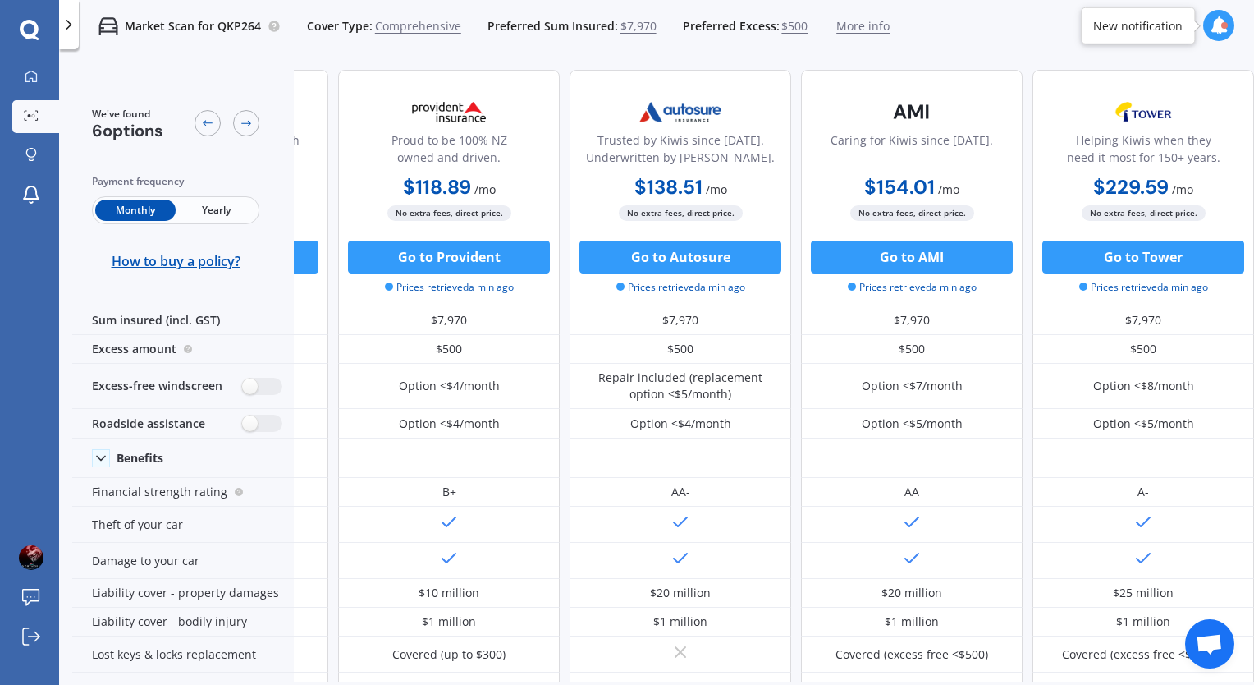
click at [1216, 639] on span "Open chat" at bounding box center [1209, 645] width 27 height 23
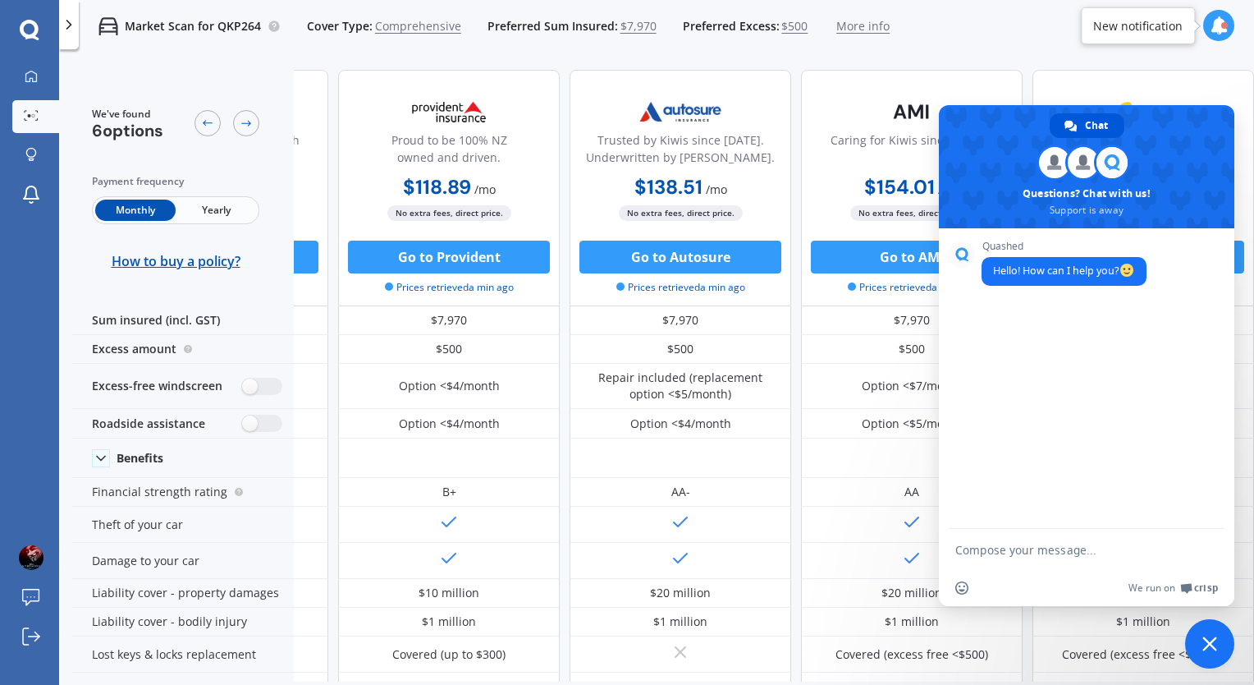
click at [1204, 637] on span "Close chat" at bounding box center [1209, 643] width 15 height 15
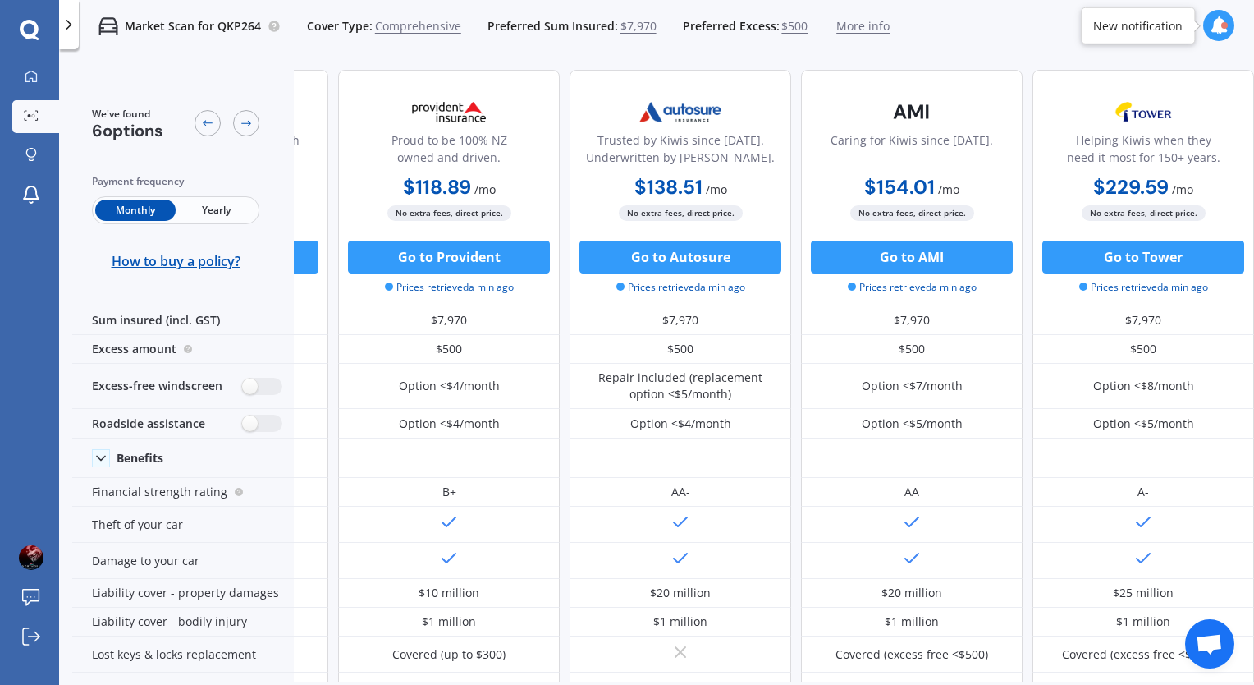
click at [783, 27] on span "$500" at bounding box center [794, 26] width 26 height 16
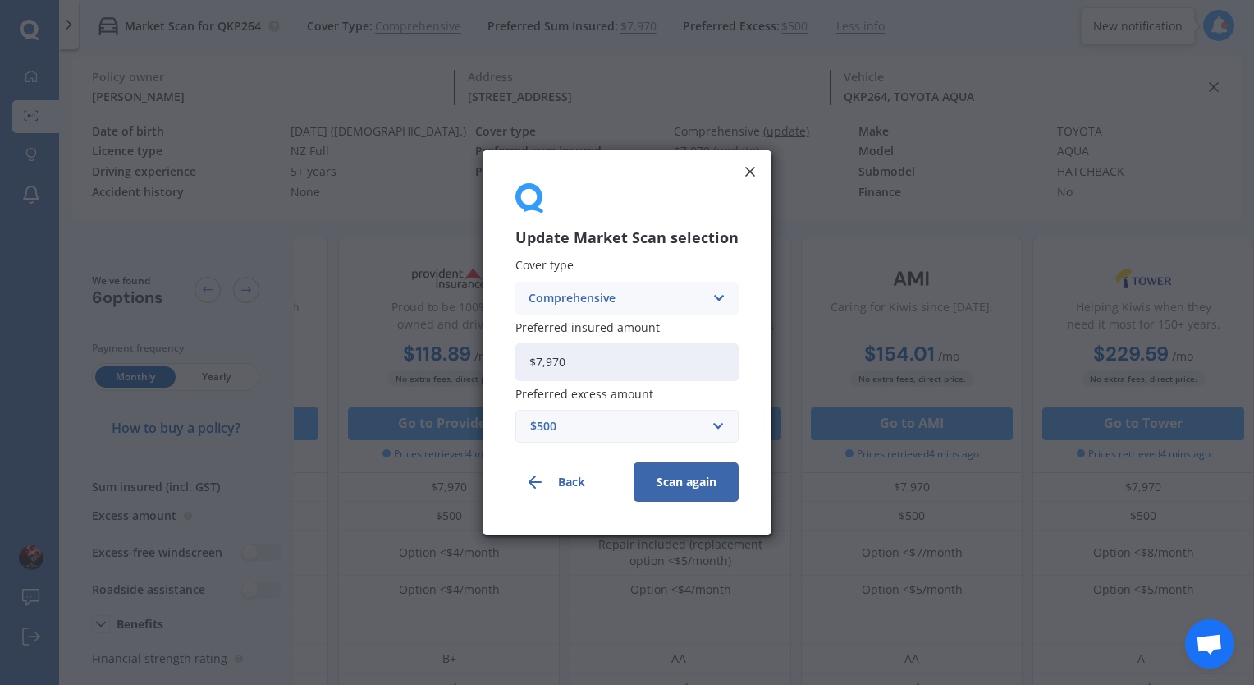
click at [701, 359] on input "$7,970" at bounding box center [626, 362] width 223 height 38
click at [713, 430] on input "text" at bounding box center [621, 425] width 208 height 31
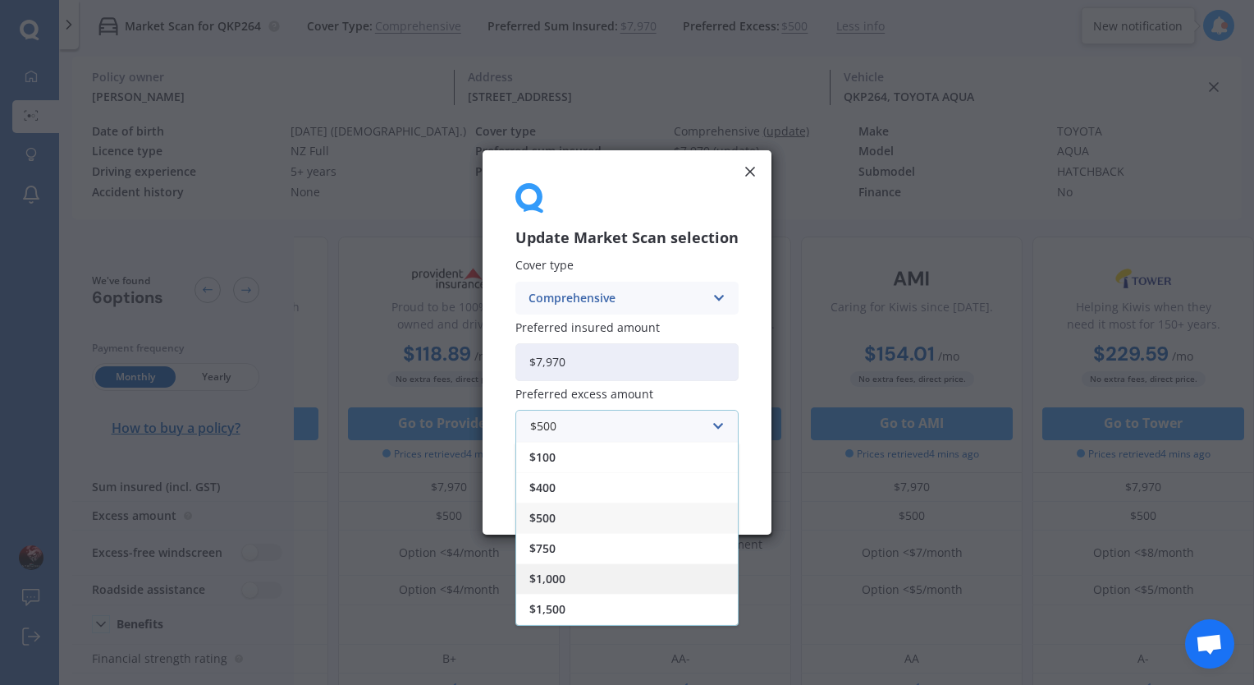
click at [668, 563] on div "$1,000" at bounding box center [627, 578] width 222 height 30
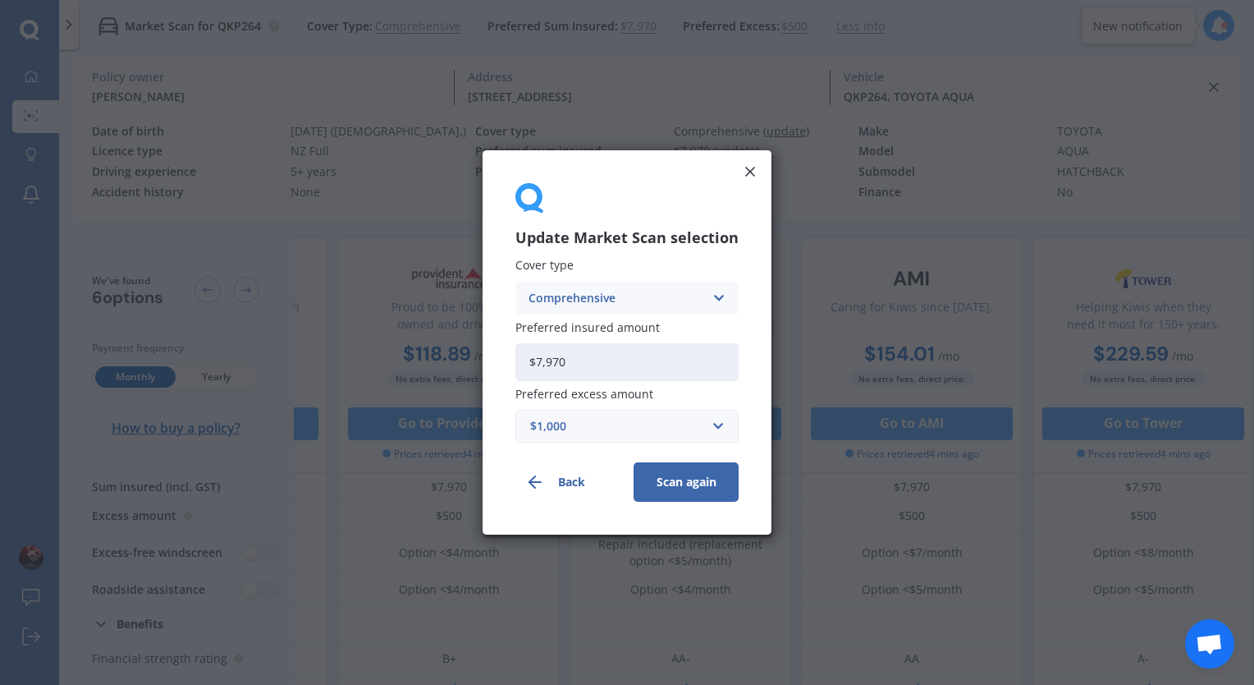
click at [700, 494] on button "Scan again" at bounding box center [686, 481] width 105 height 39
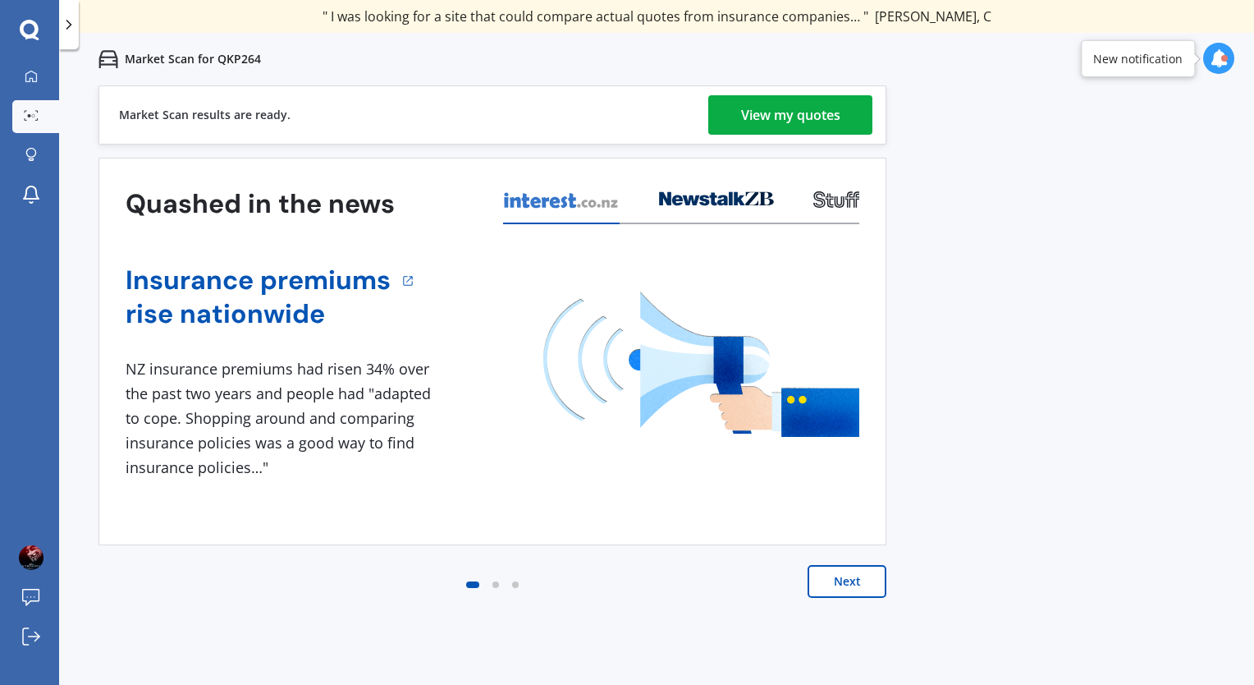
click at [791, 99] on div "View my quotes" at bounding box center [790, 114] width 99 height 39
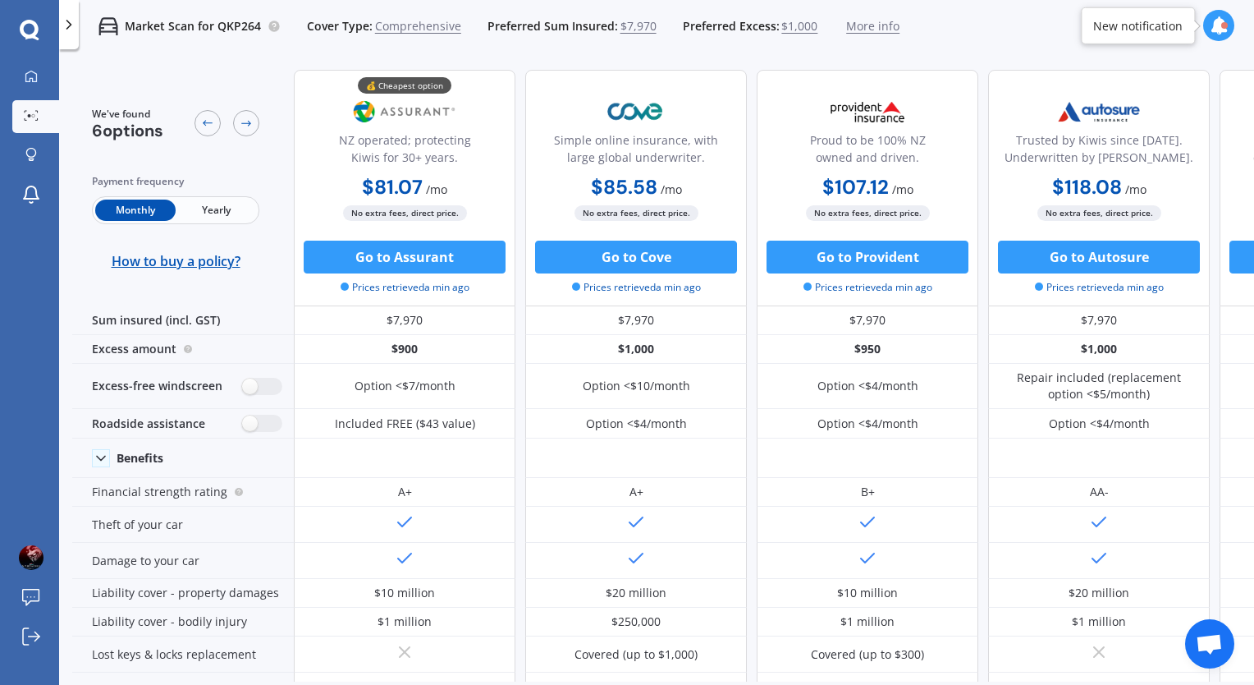
click at [782, 30] on span "$1,000" at bounding box center [799, 26] width 36 height 16
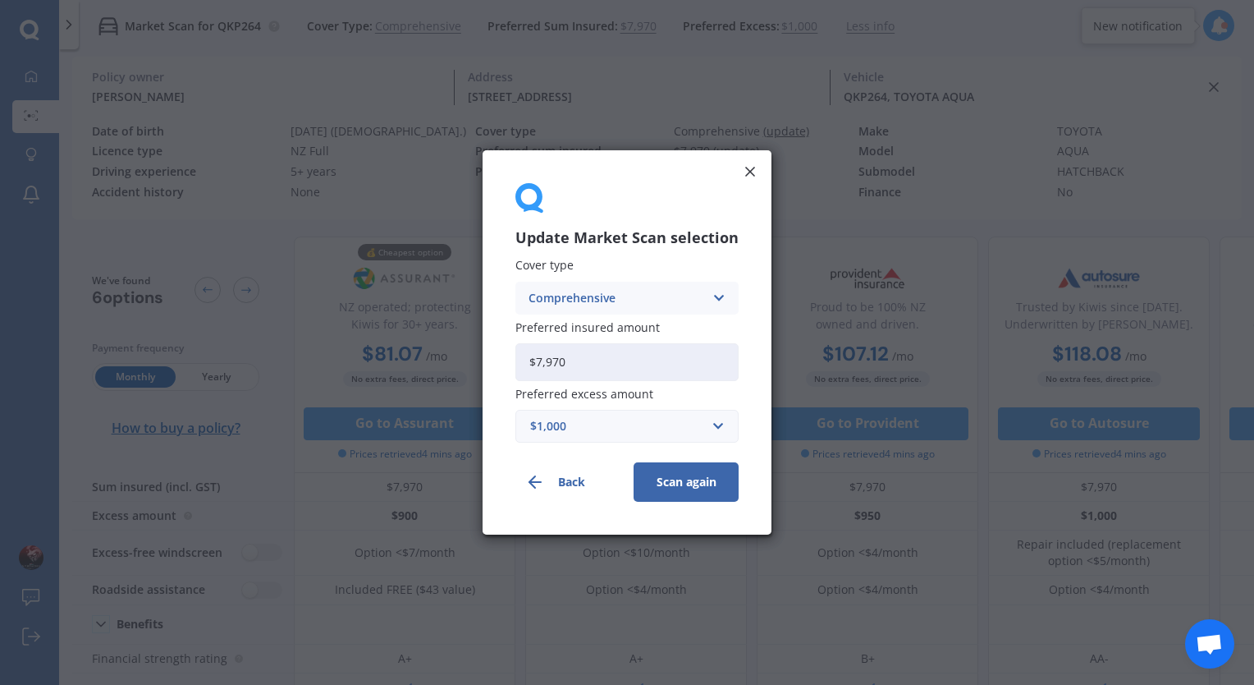
click at [752, 163] on icon at bounding box center [750, 171] width 16 height 16
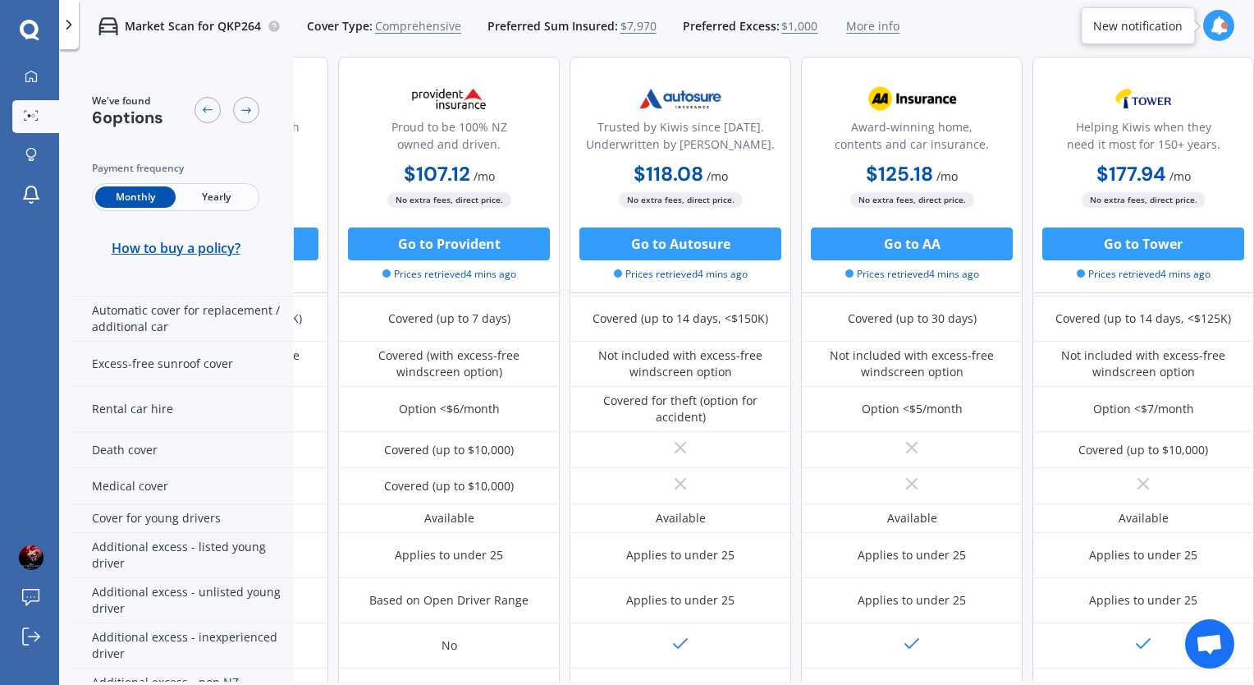
scroll to position [801, 427]
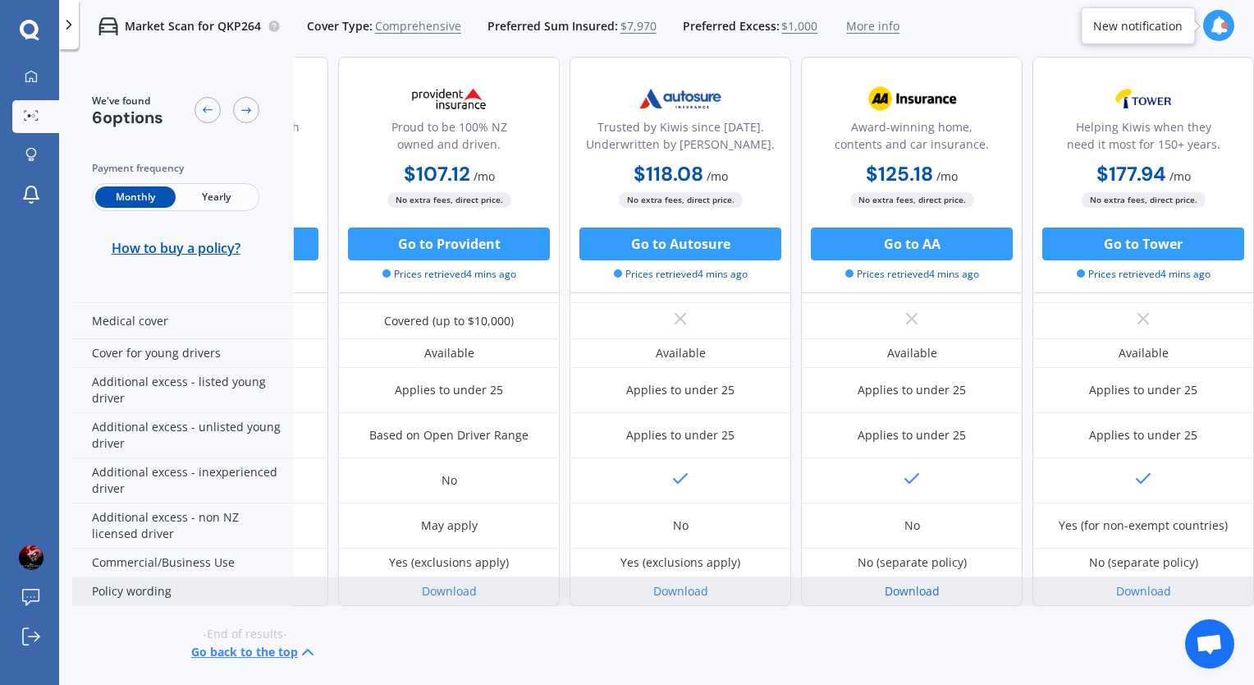
click at [892, 583] on link "Download" at bounding box center [912, 591] width 55 height 16
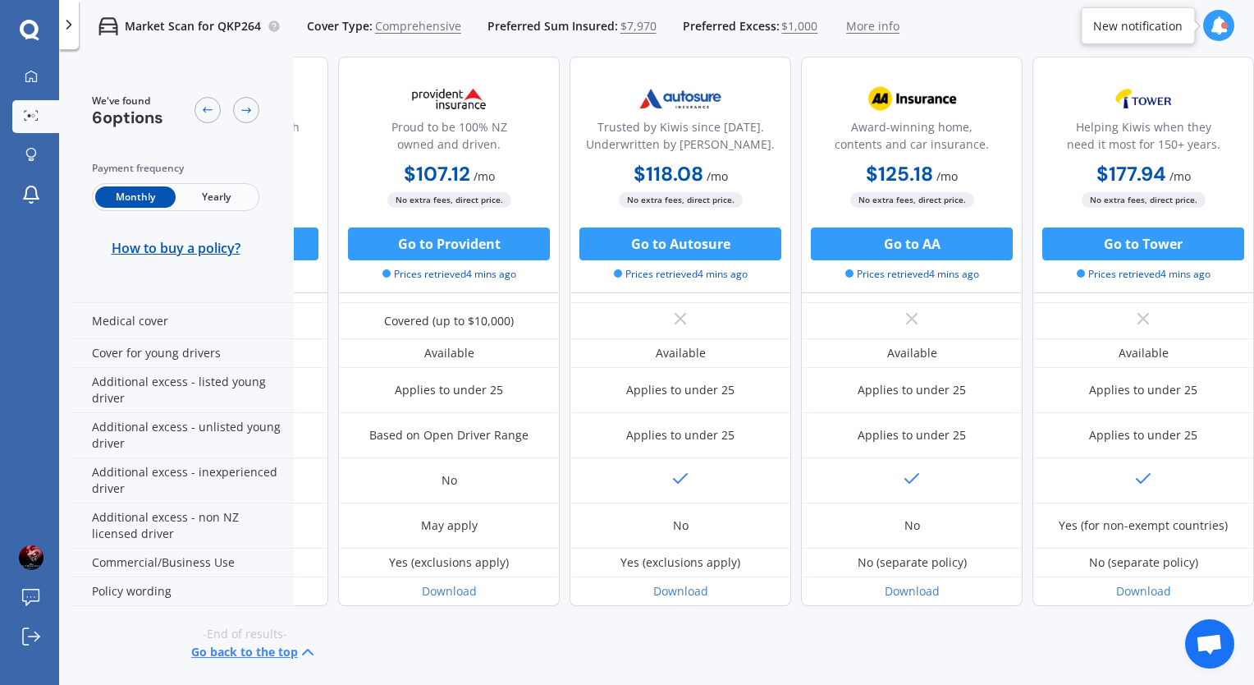
drag, startPoint x: 1034, startPoint y: 673, endPoint x: 749, endPoint y: 674, distance: 284.8
click at [749, 673] on div "We've found 6 options Payment frequency Monthly Yearly How to buy a policy? 💰 C…" at bounding box center [663, 369] width 1182 height 625
drag, startPoint x: 762, startPoint y: 670, endPoint x: 443, endPoint y: 672, distance: 318.5
click at [443, 672] on div "We've found 6 options Payment frequency Monthly Yearly How to buy a policy? 💰 C…" at bounding box center [663, 369] width 1182 height 625
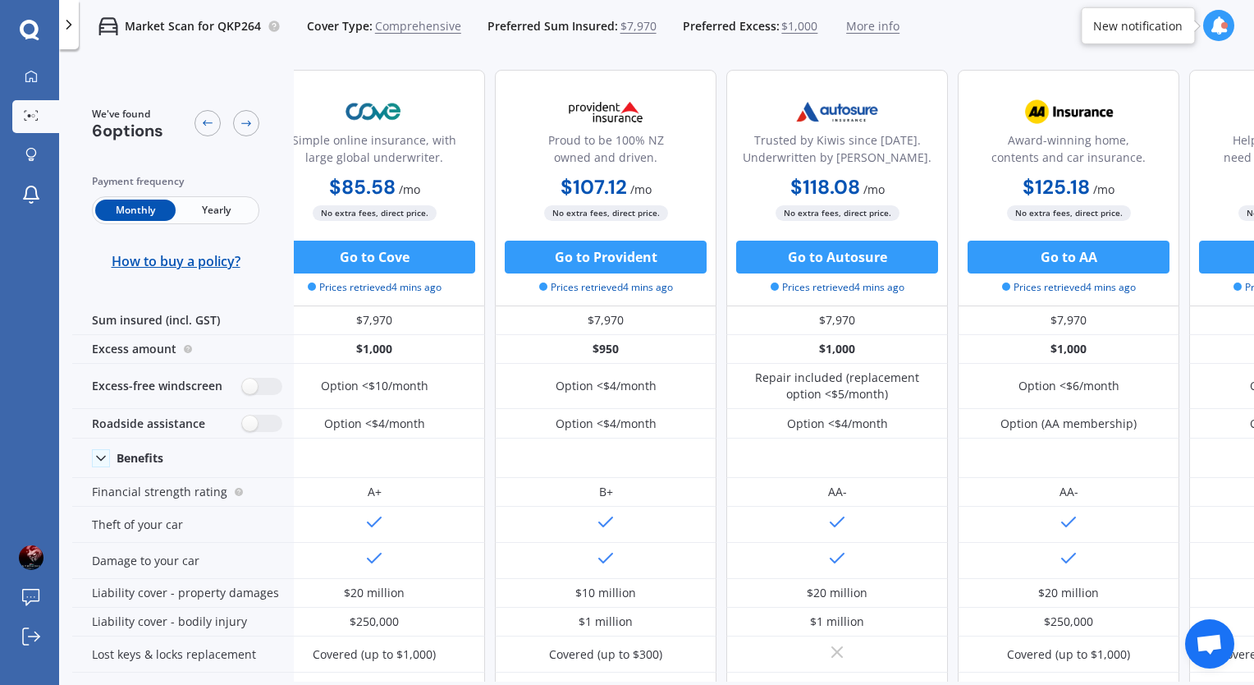
scroll to position [0, 427]
